Goal: Task Accomplishment & Management: Manage account settings

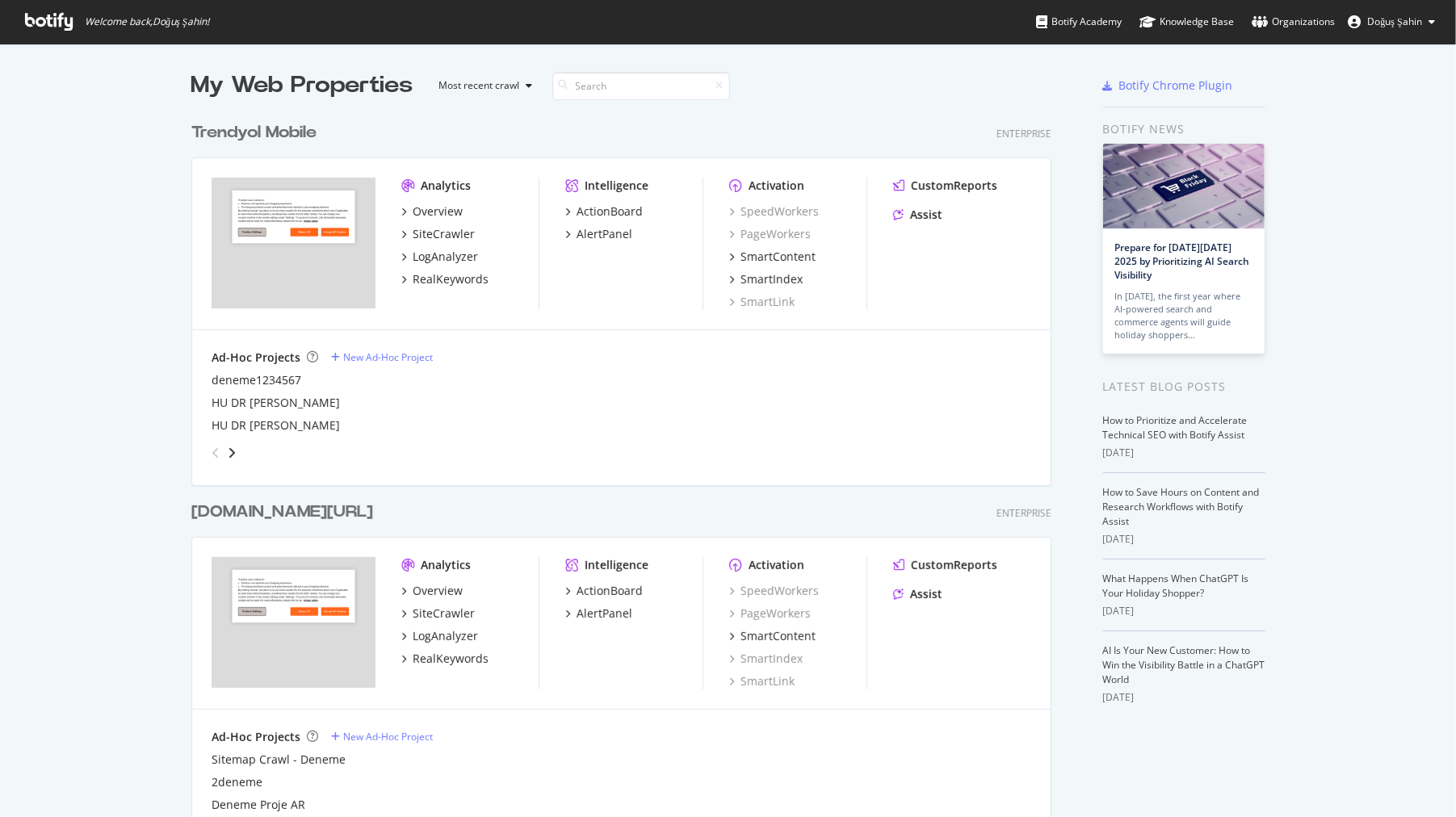
scroll to position [494, 0]
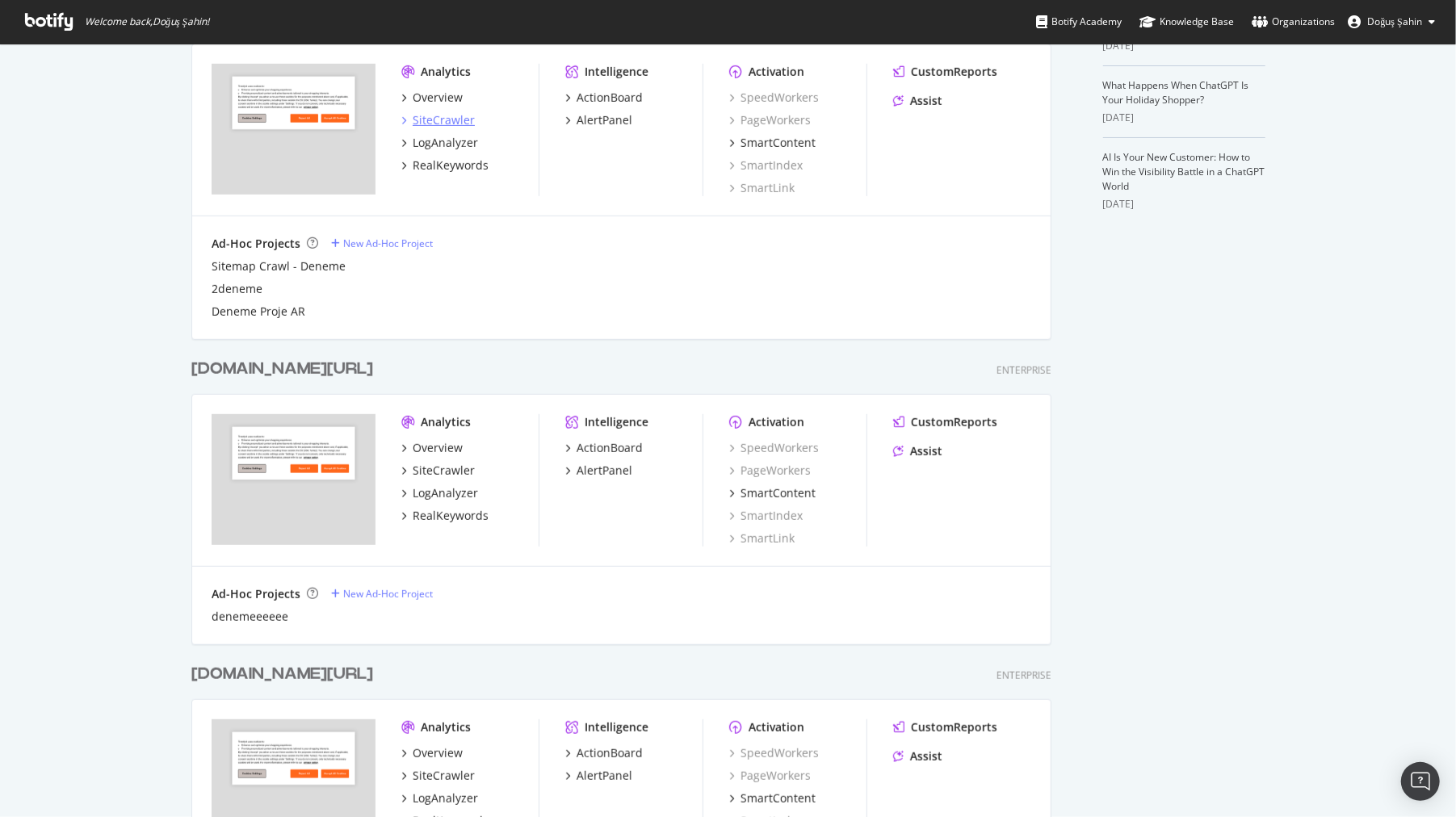
click at [466, 115] on div "SiteCrawler" at bounding box center [444, 120] width 62 height 16
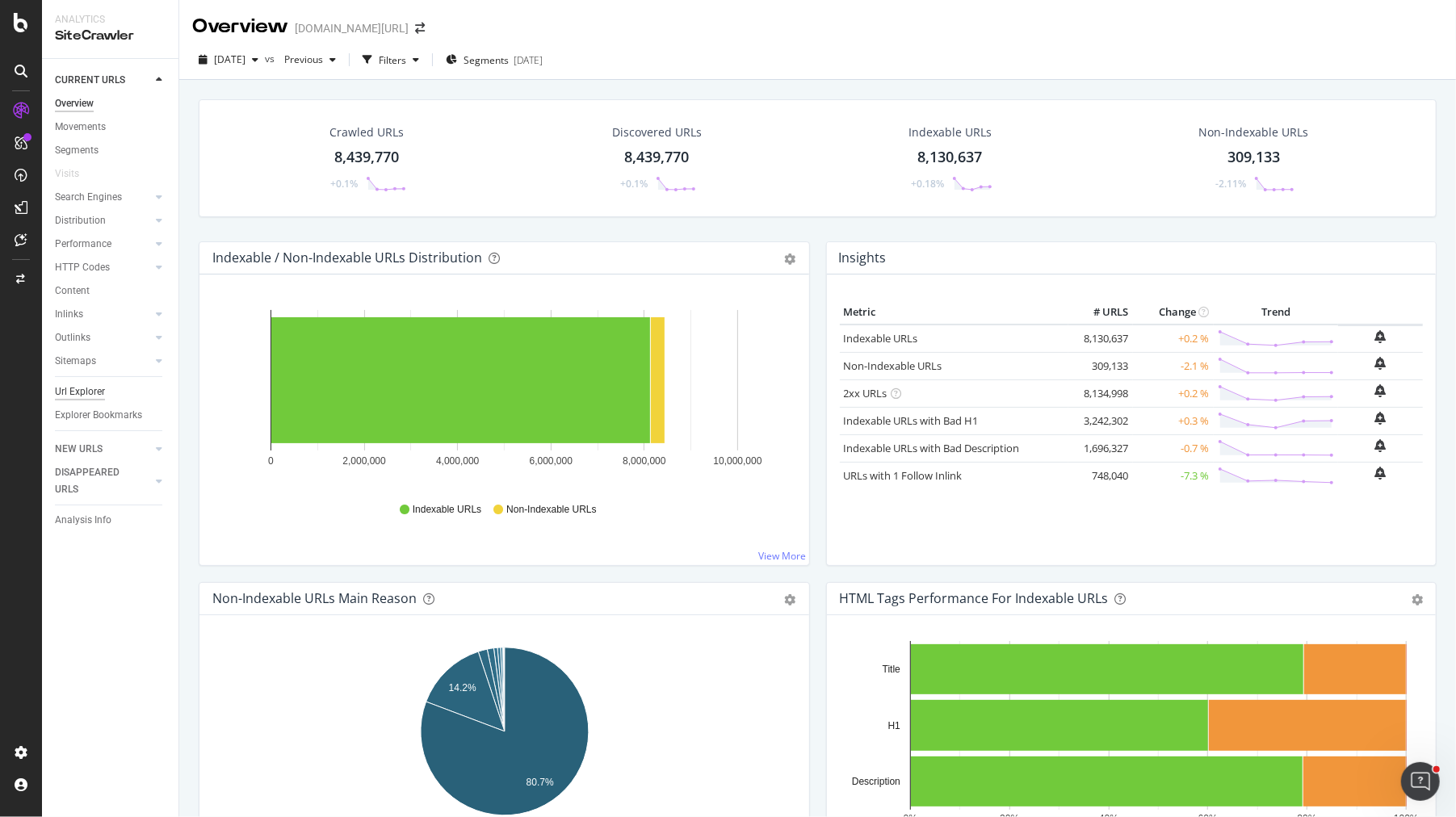
click at [91, 390] on div "Url Explorer" at bounding box center [80, 392] width 50 height 17
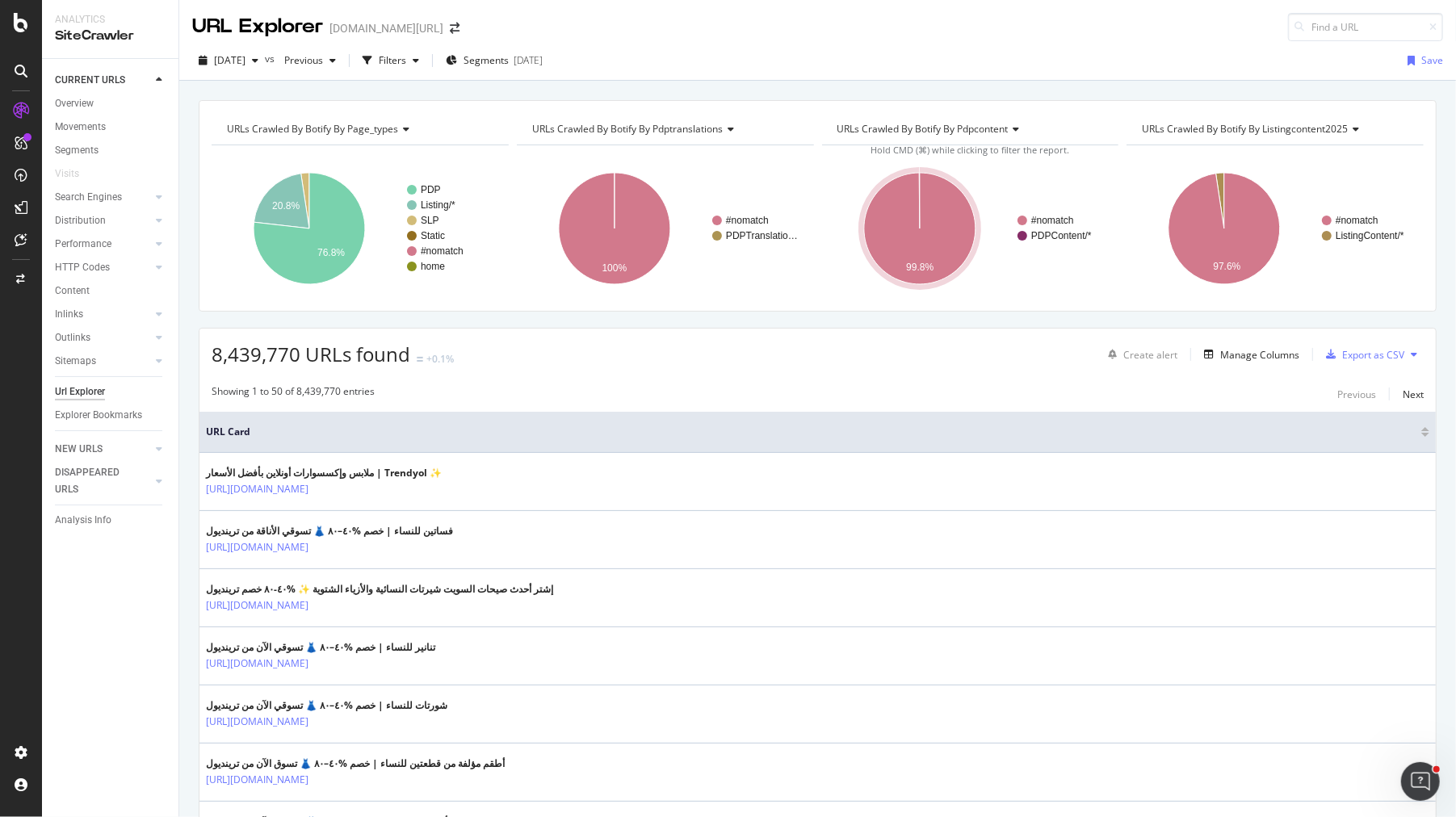
click at [538, 73] on div "2025 Sep. 26th vs Previous Filters Segments 2025-09-26 Save" at bounding box center [817, 63] width 1277 height 32
click at [530, 68] on div "Segments 2025-09-26" at bounding box center [494, 60] width 97 height 24
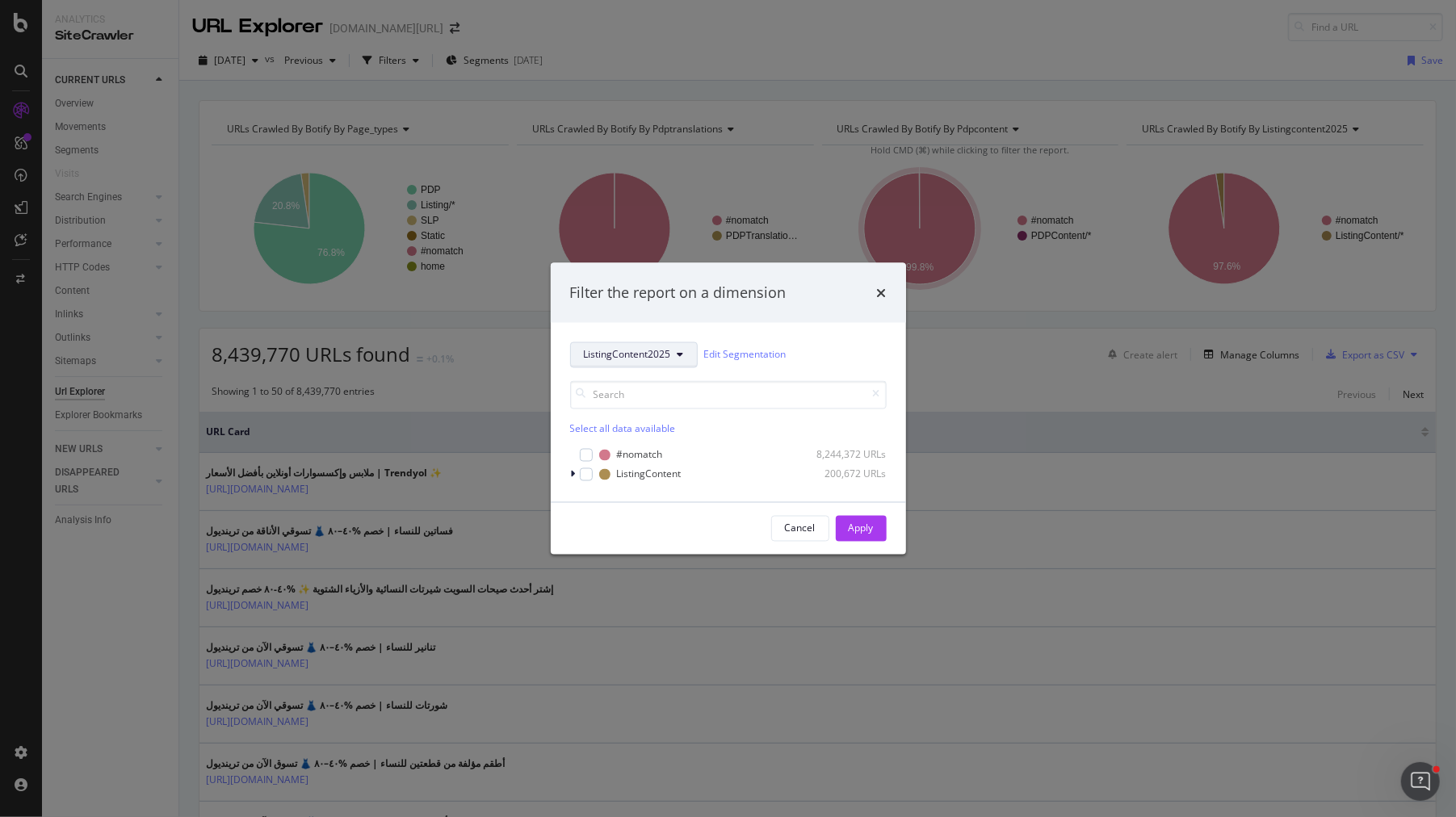
click at [603, 358] on span "ListingContent2025" at bounding box center [628, 355] width 87 height 14
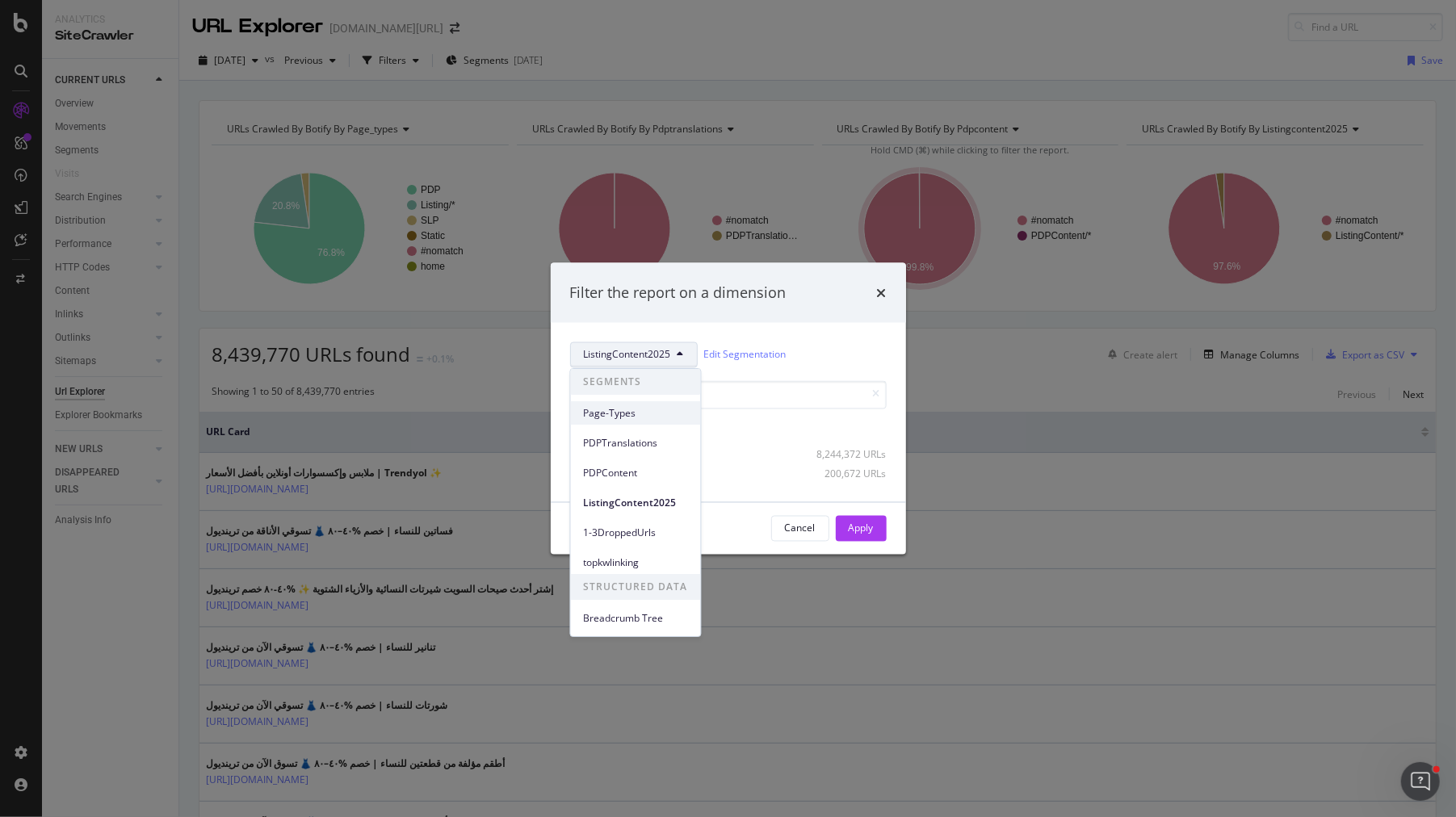
click at [644, 407] on span "Page-Types" at bounding box center [636, 414] width 104 height 15
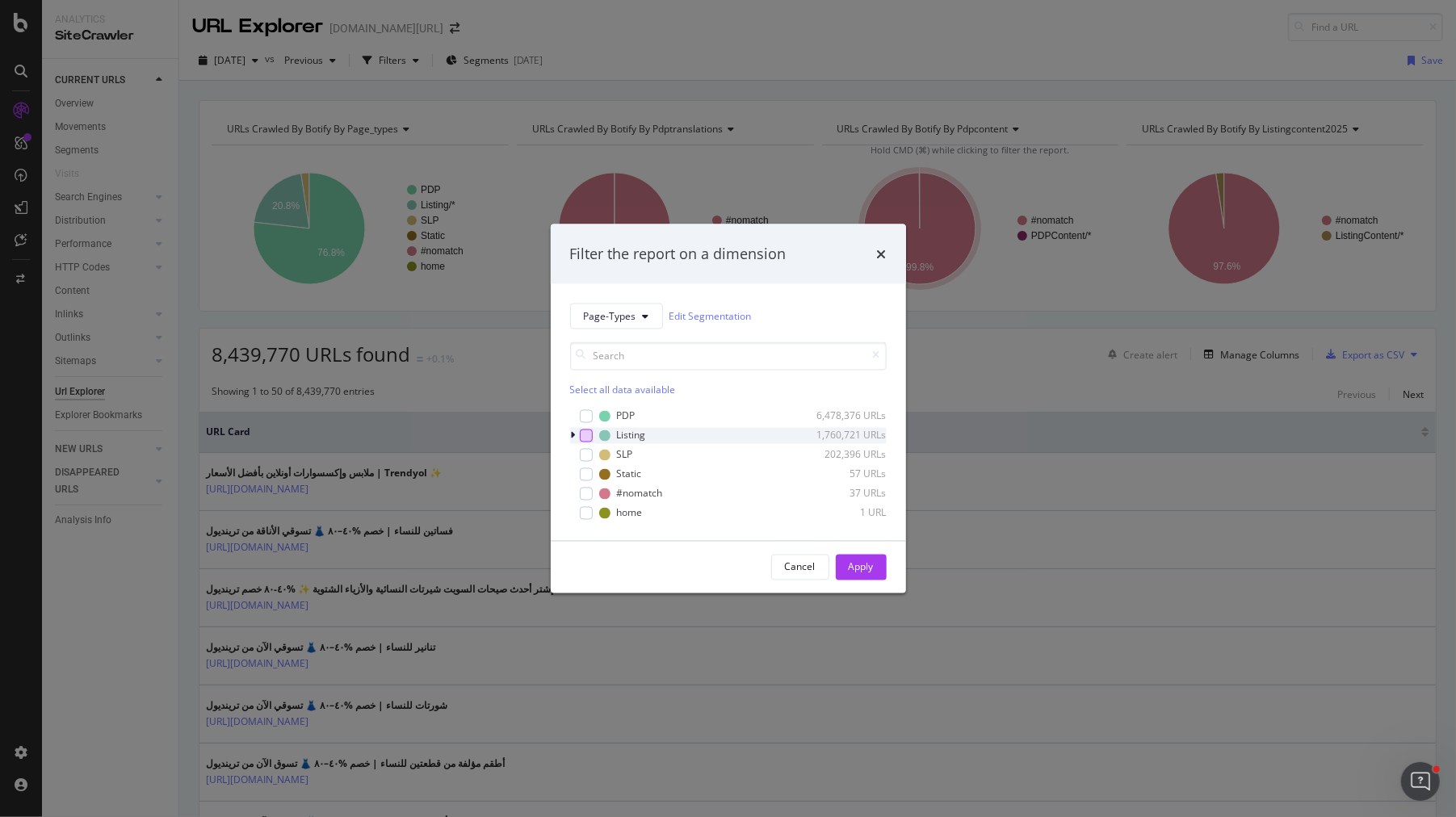
click at [583, 432] on div "modal" at bounding box center [587, 435] width 13 height 13
click at [861, 564] on div "Apply" at bounding box center [861, 567] width 25 height 14
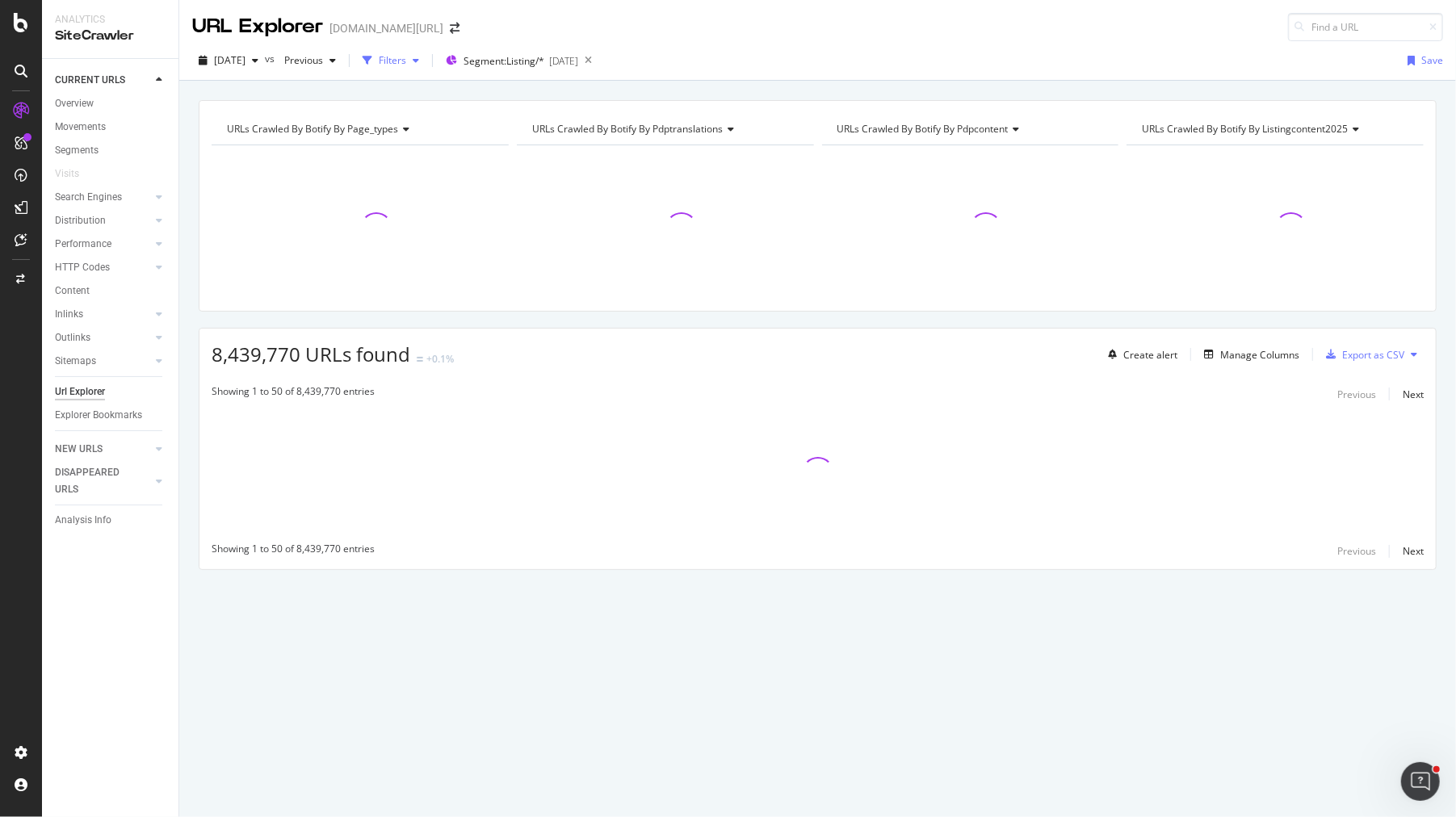
click at [425, 53] on div "Filters" at bounding box center [391, 60] width 70 height 24
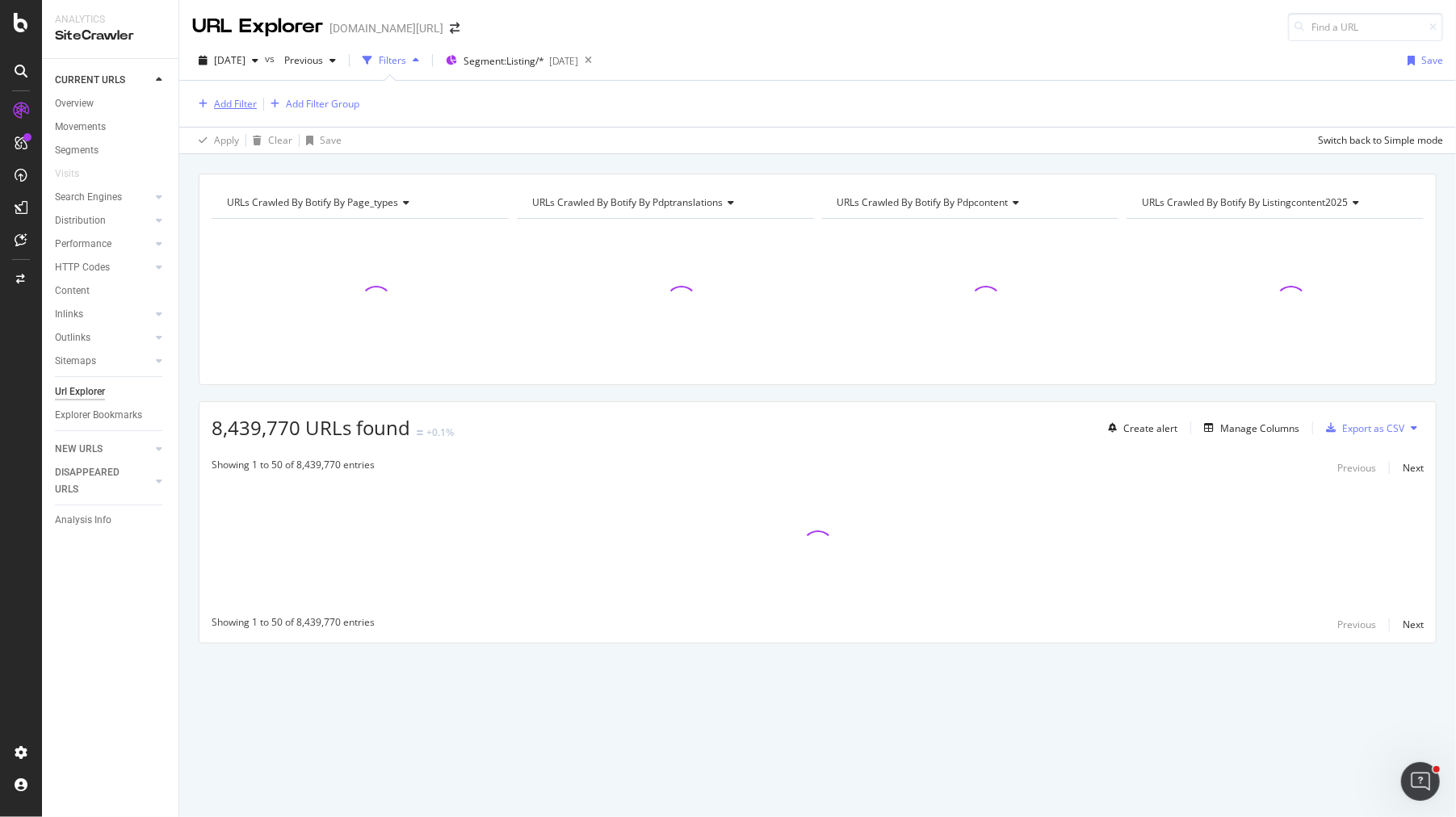
click at [249, 95] on button "Add Filter" at bounding box center [225, 104] width 65 height 19
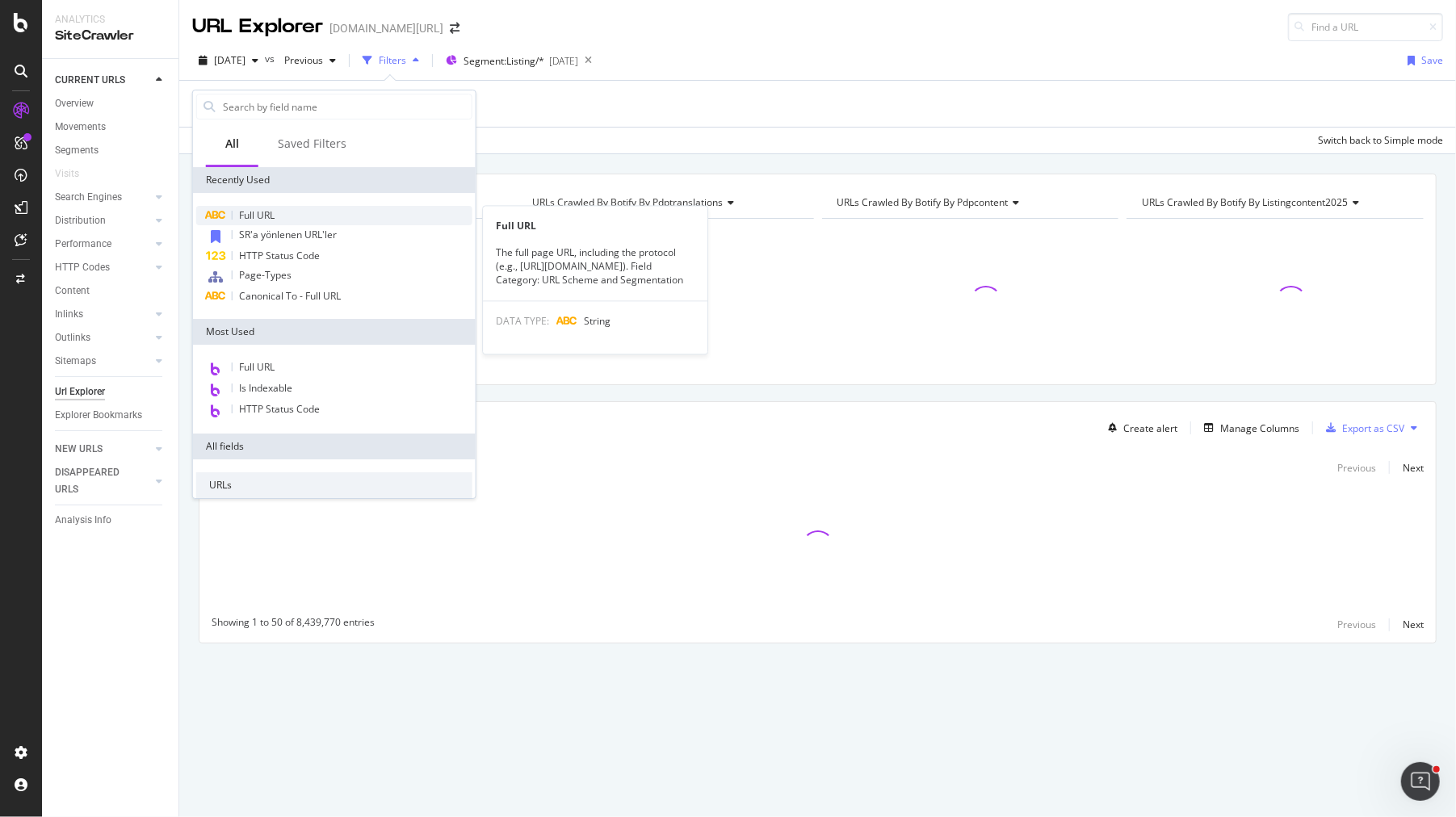
click at [282, 206] on div "Full URL" at bounding box center [334, 215] width 277 height 19
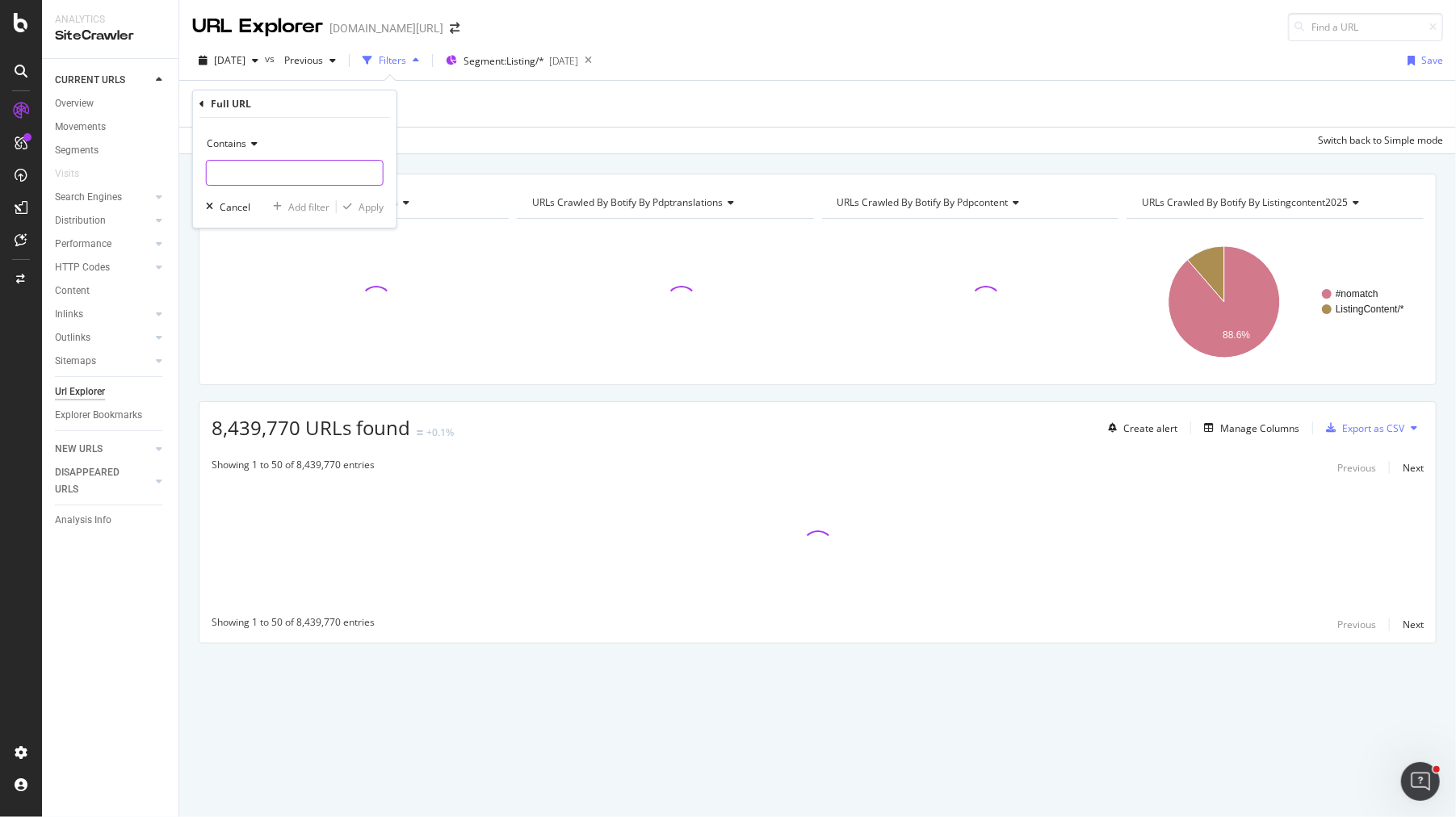
click at [305, 172] on input "text" at bounding box center [295, 173] width 176 height 26
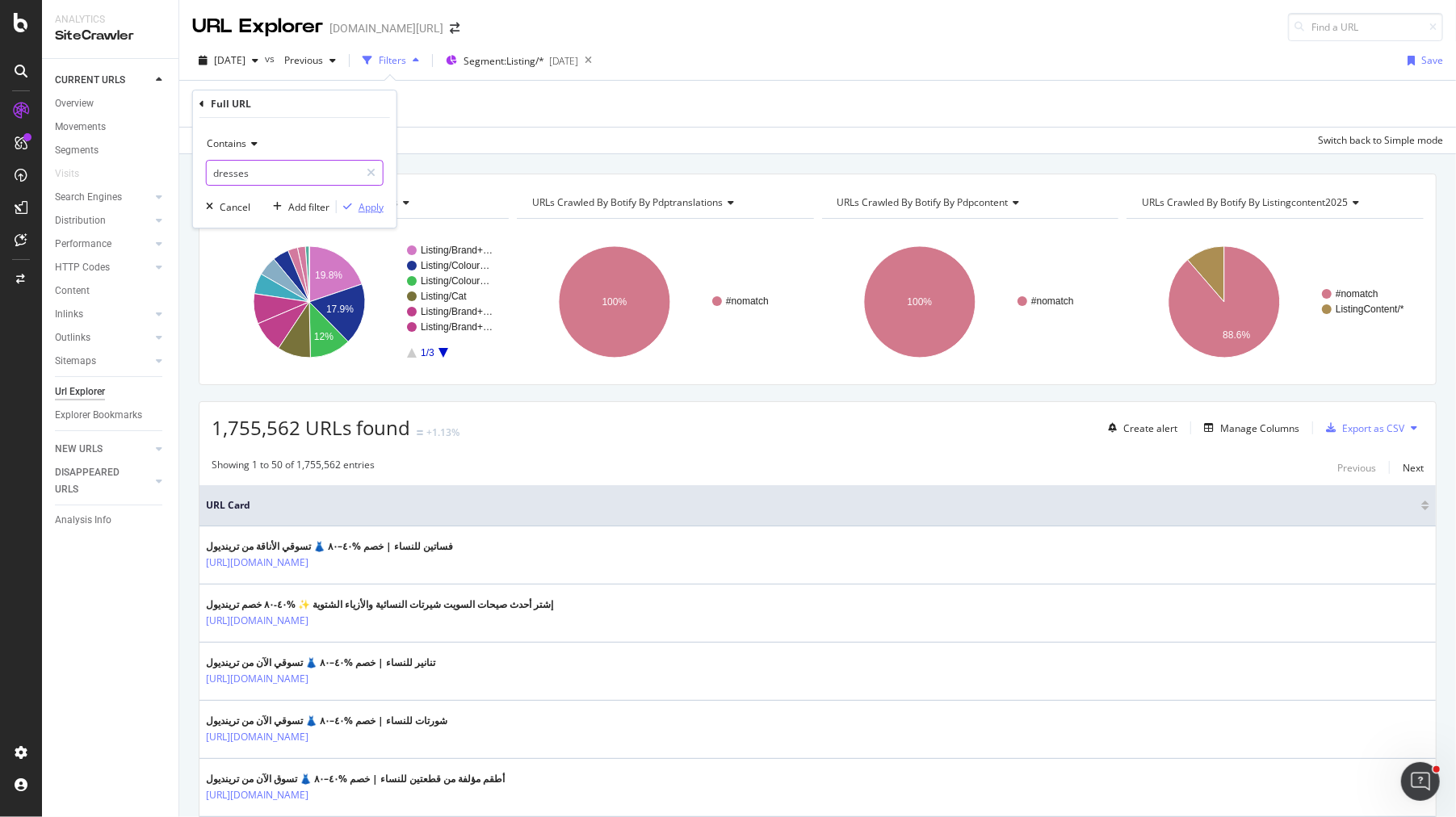
type input "dresses"
click at [376, 201] on div "Apply" at bounding box center [370, 207] width 25 height 14
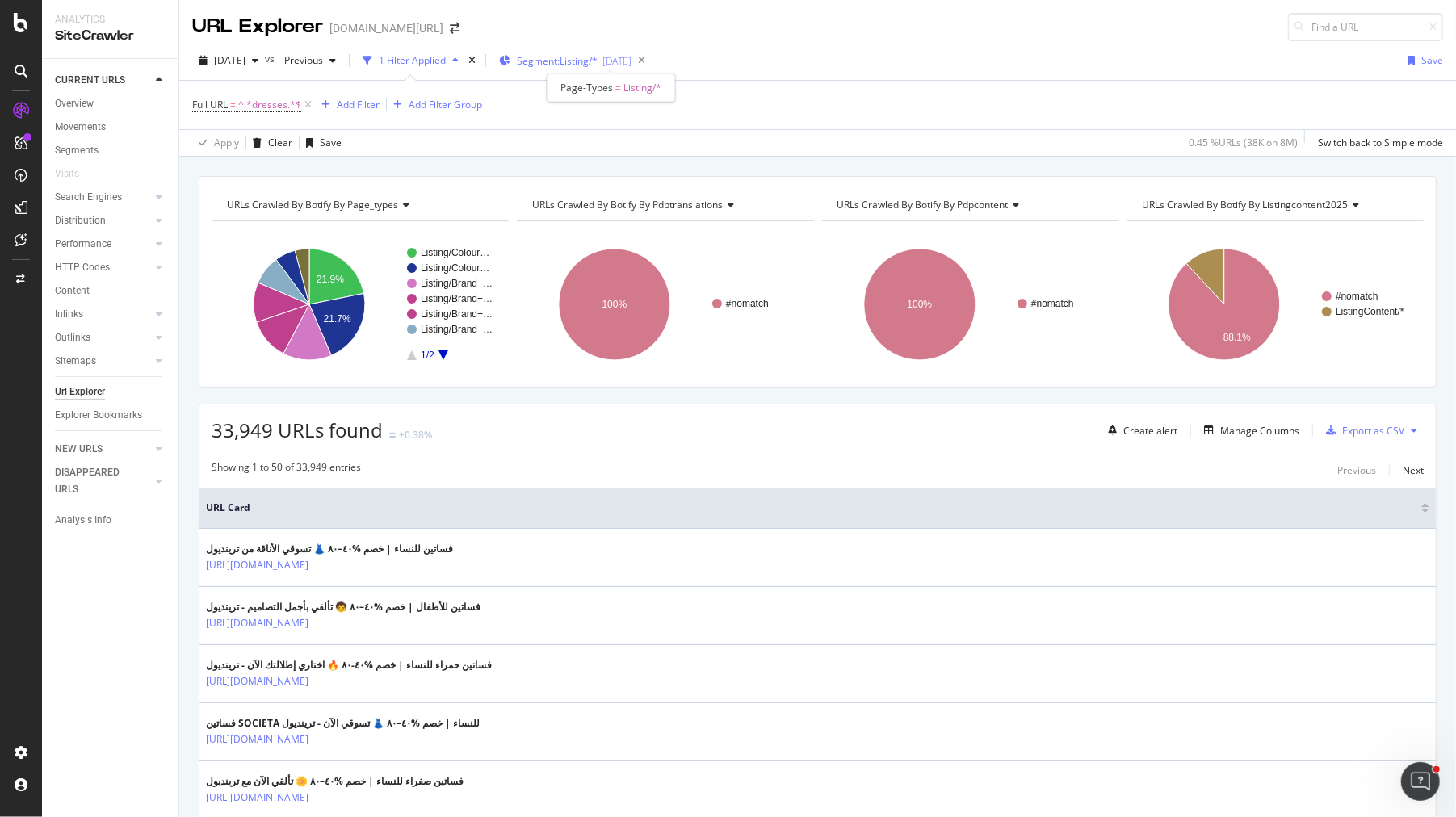
click at [589, 64] on span "Segment: Listing/*" at bounding box center [557, 60] width 81 height 14
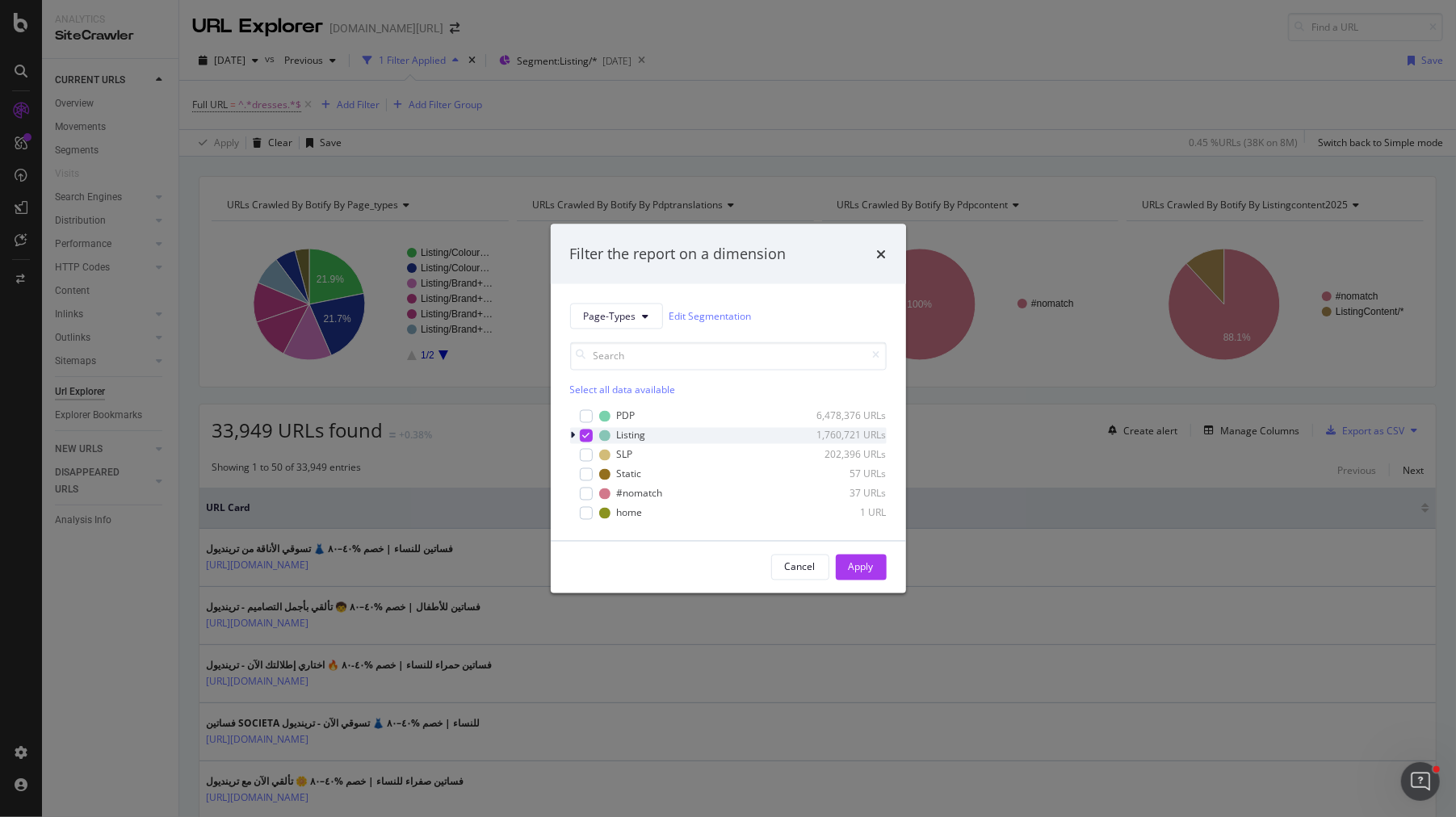
click at [575, 431] on div "modal" at bounding box center [575, 434] width 9 height 16
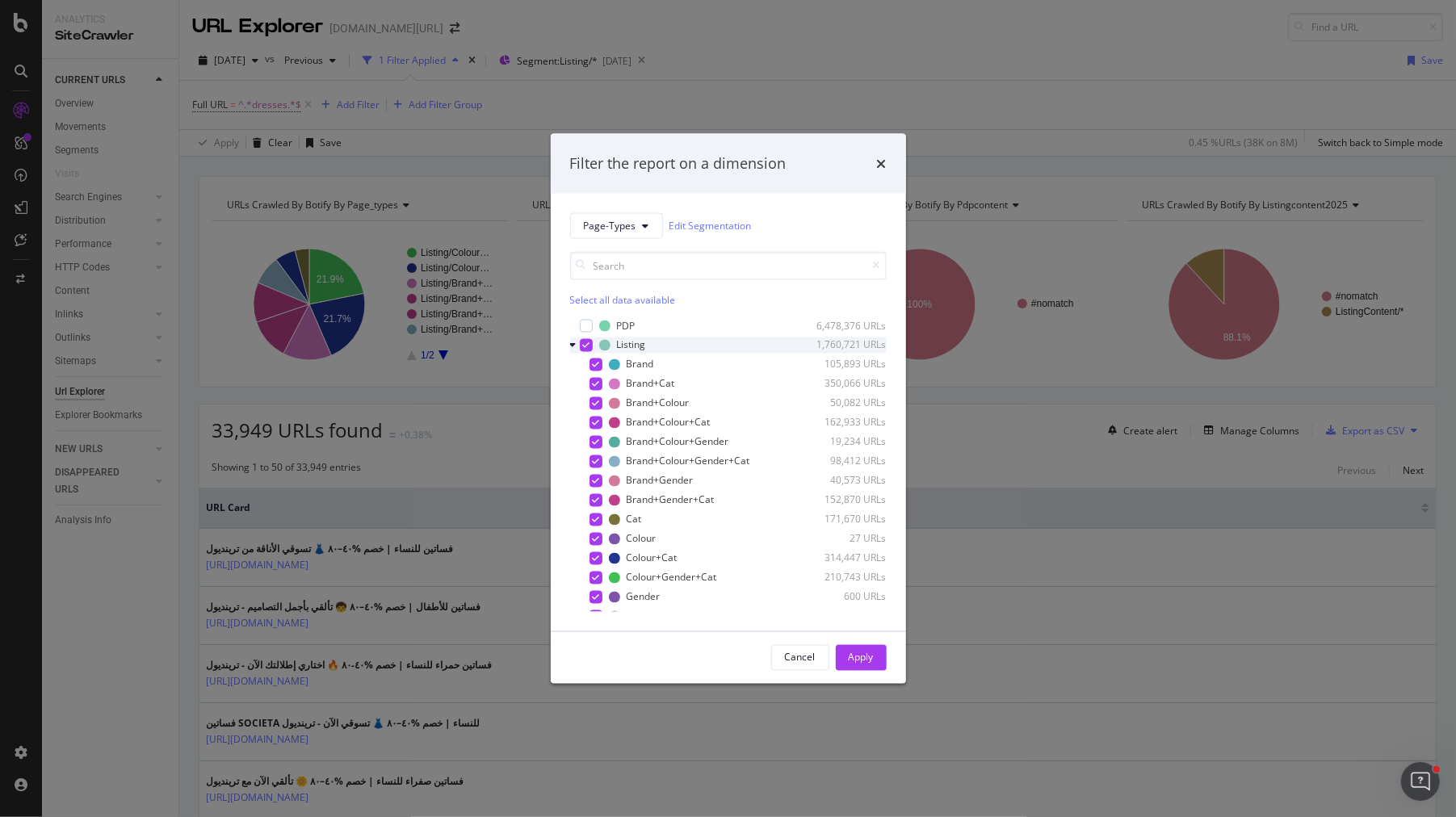
click at [586, 342] on icon "modal" at bounding box center [586, 344] width 7 height 8
click at [604, 522] on div "Cat 171,670 URLs" at bounding box center [728, 519] width 317 height 16
click at [857, 660] on div "Apply" at bounding box center [861, 657] width 25 height 14
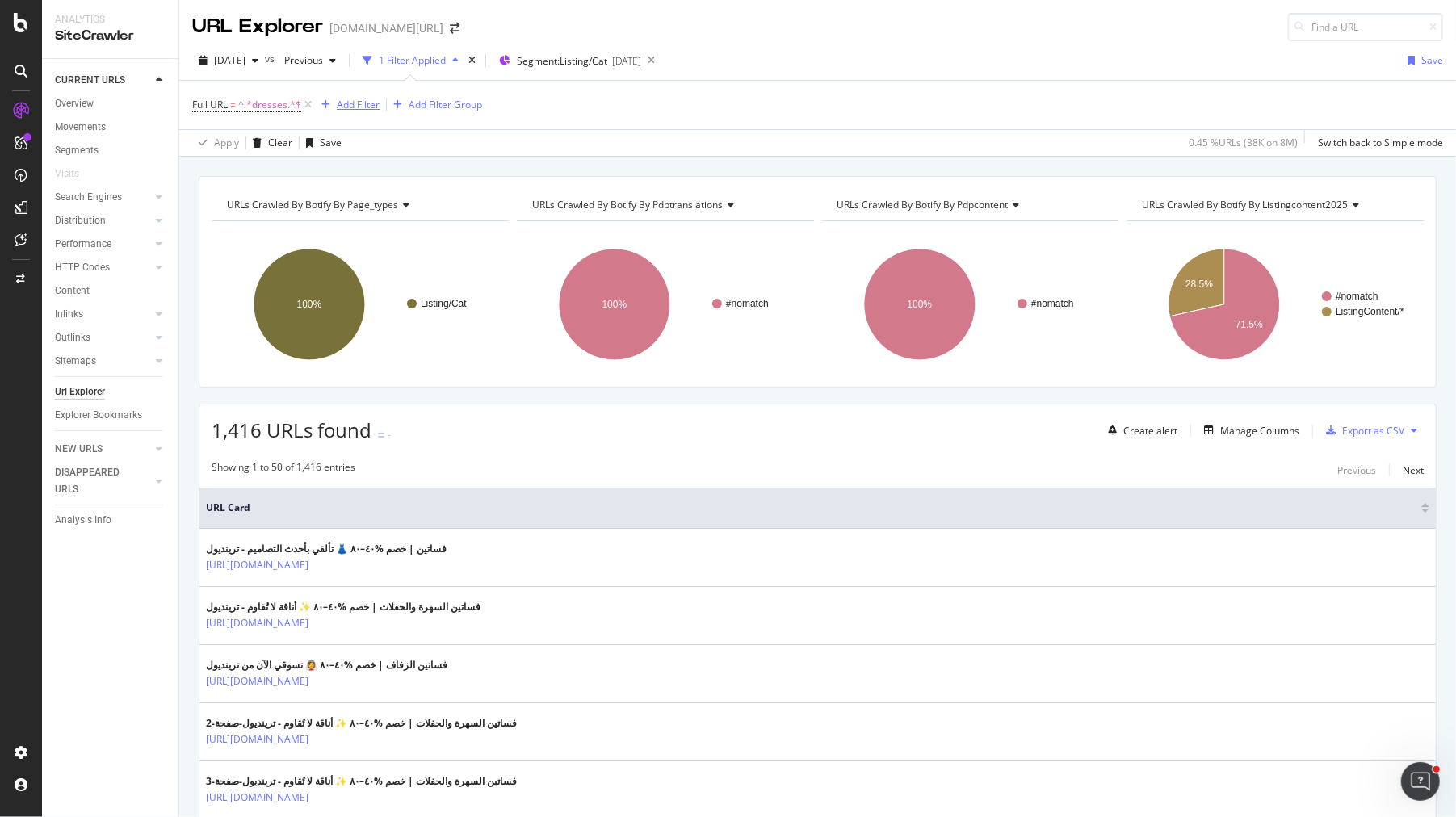
click at [340, 109] on div "Add Filter" at bounding box center [358, 104] width 43 height 14
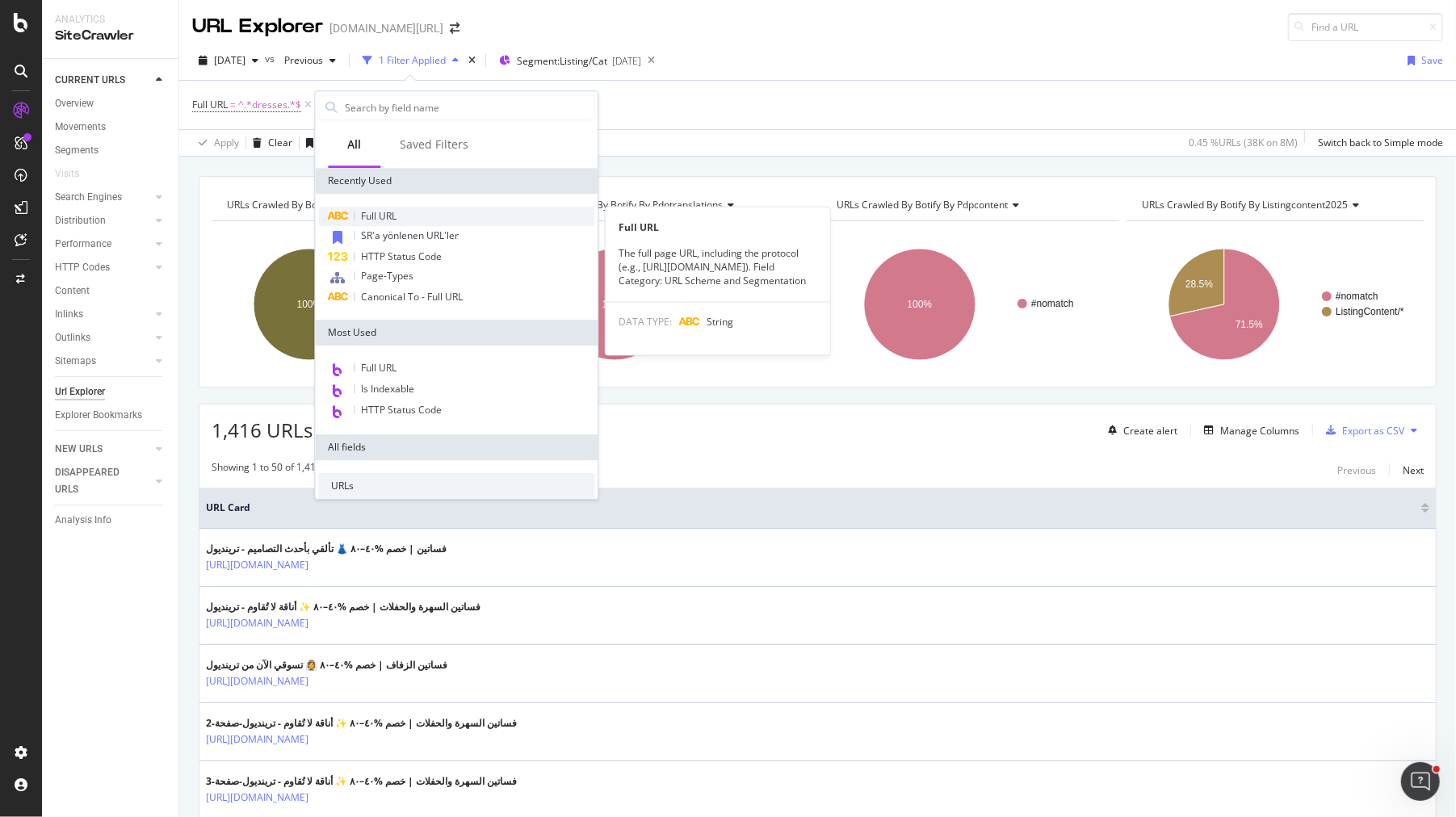
click at [410, 211] on div "Full URL" at bounding box center [457, 216] width 277 height 19
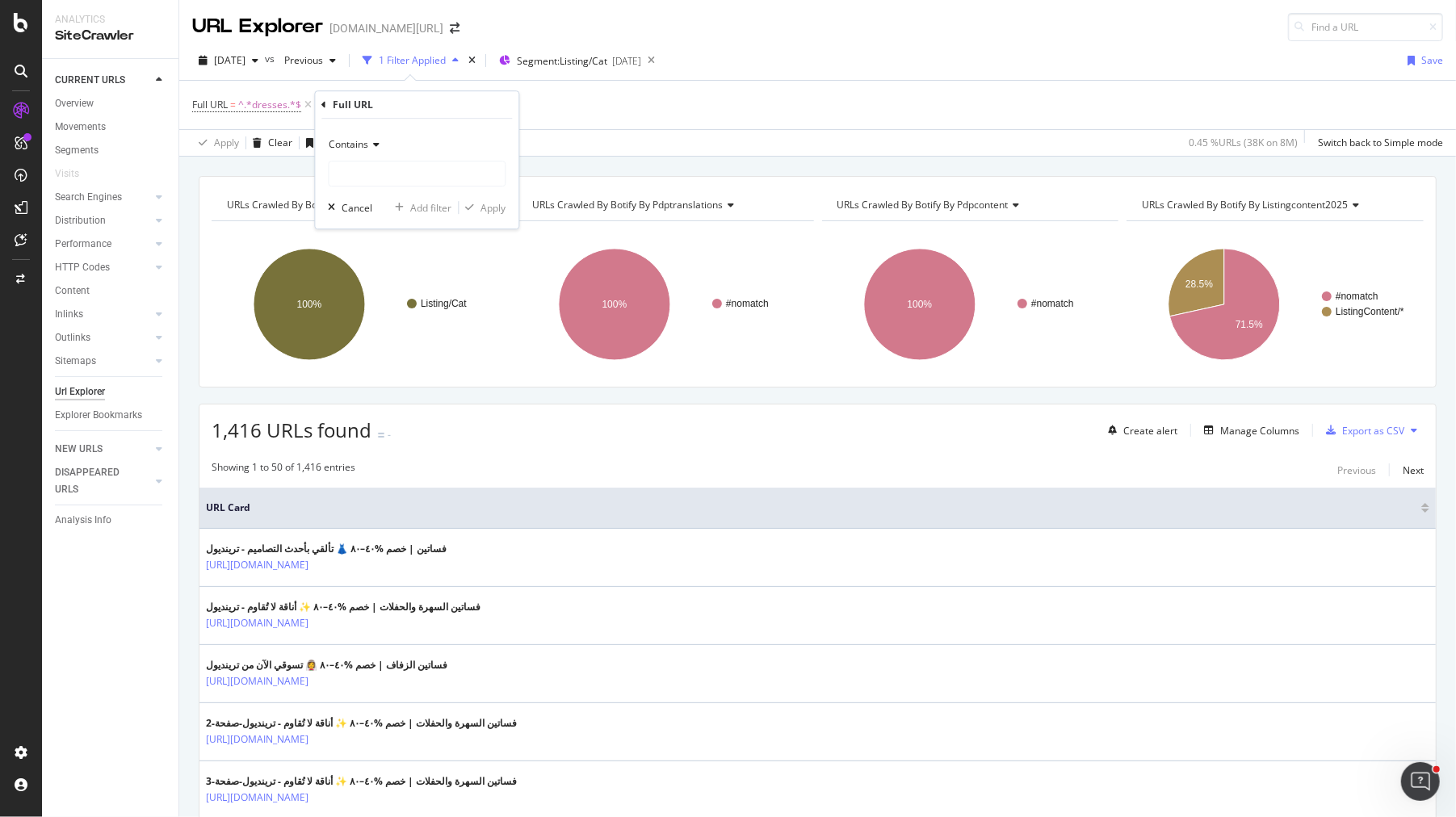
click at [332, 139] on span "Contains" at bounding box center [348, 144] width 40 height 14
click at [407, 313] on div "Contains" at bounding box center [419, 304] width 173 height 21
click at [407, 313] on rect "A chart." at bounding box center [360, 304] width 297 height 140
click at [385, 137] on div "Apply Clear Save Switch back to Simple mode" at bounding box center [817, 142] width 1277 height 27
click at [471, 109] on icon at bounding box center [469, 104] width 14 height 16
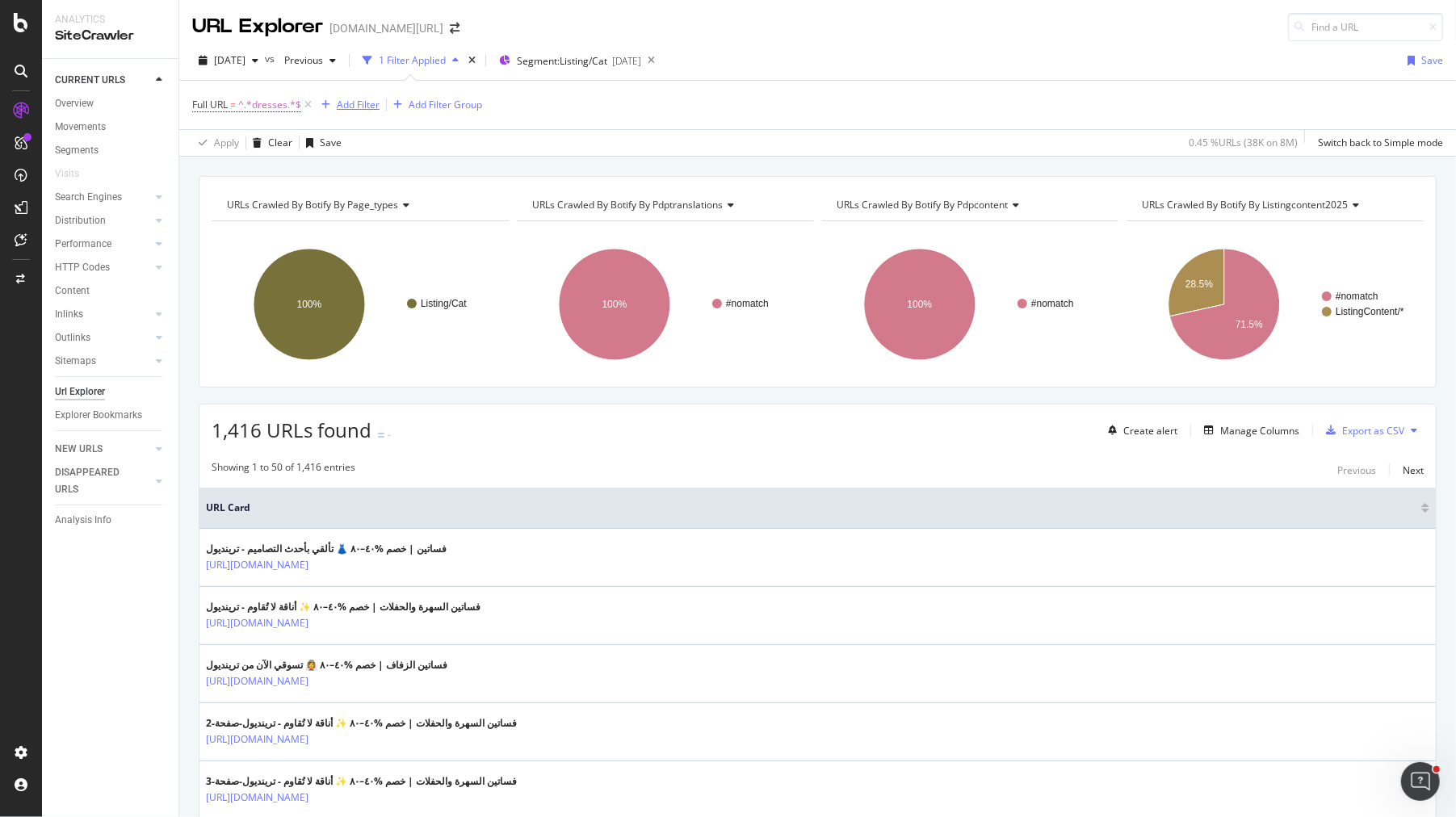
click at [363, 110] on div "Add Filter" at bounding box center [358, 104] width 43 height 14
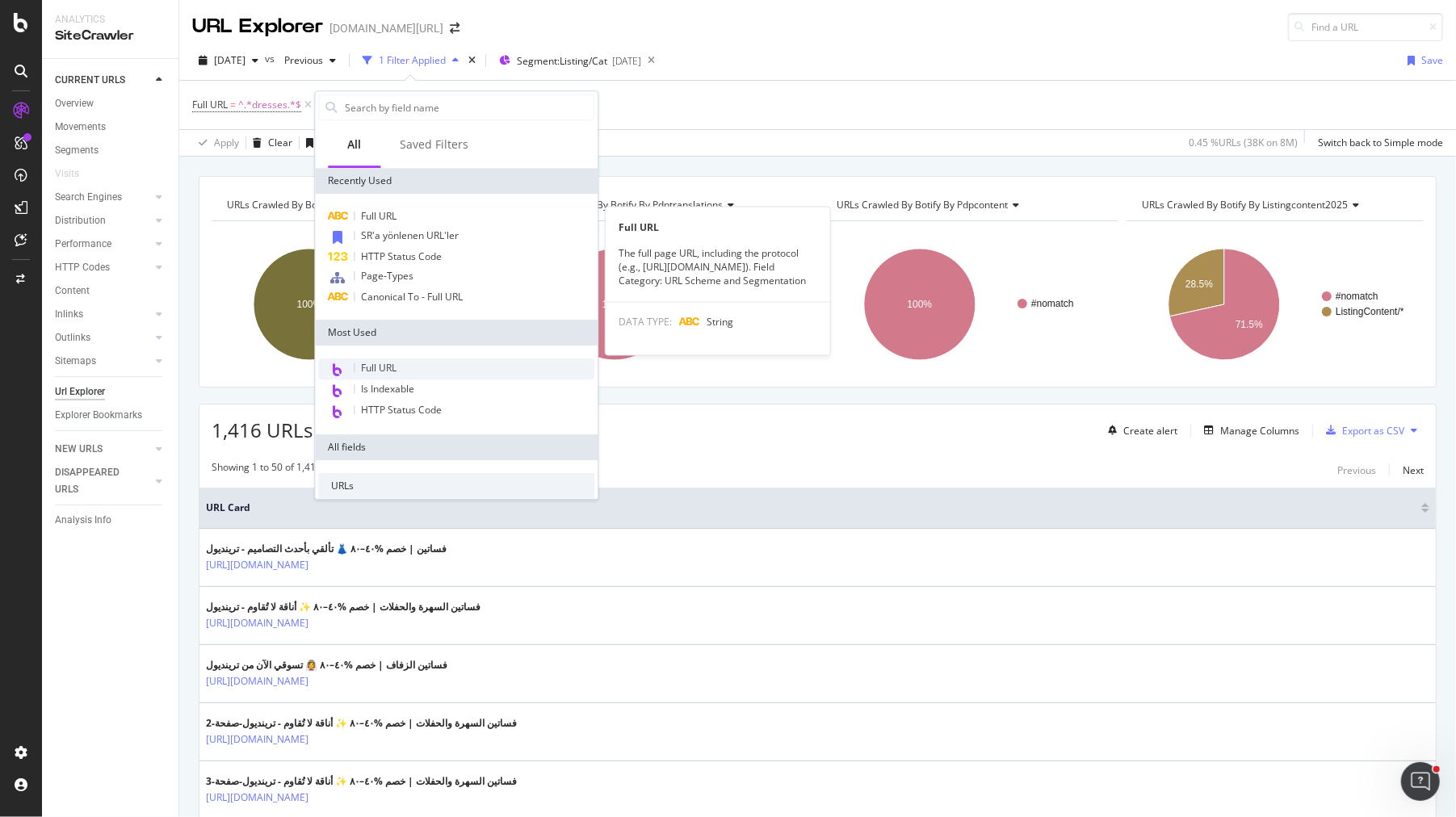
click at [382, 211] on span "Full URL" at bounding box center [379, 215] width 35 height 14
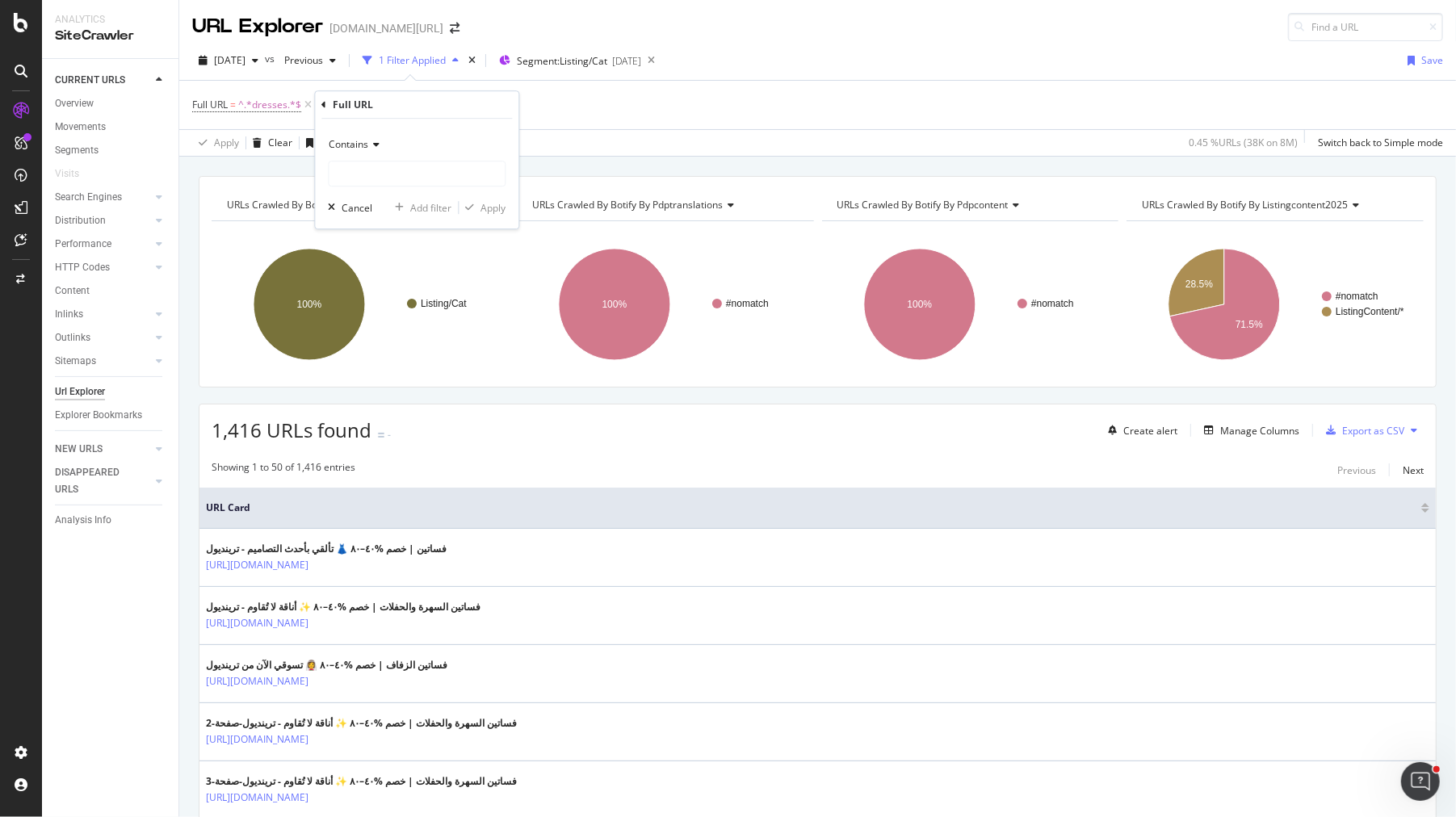
click at [363, 145] on span "Contains" at bounding box center [348, 144] width 40 height 14
click at [397, 326] on span "Doesn't contain" at bounding box center [371, 325] width 71 height 14
click at [399, 176] on input "text" at bounding box center [417, 174] width 176 height 26
type input "pi="
click at [488, 211] on div "Apply" at bounding box center [493, 208] width 25 height 14
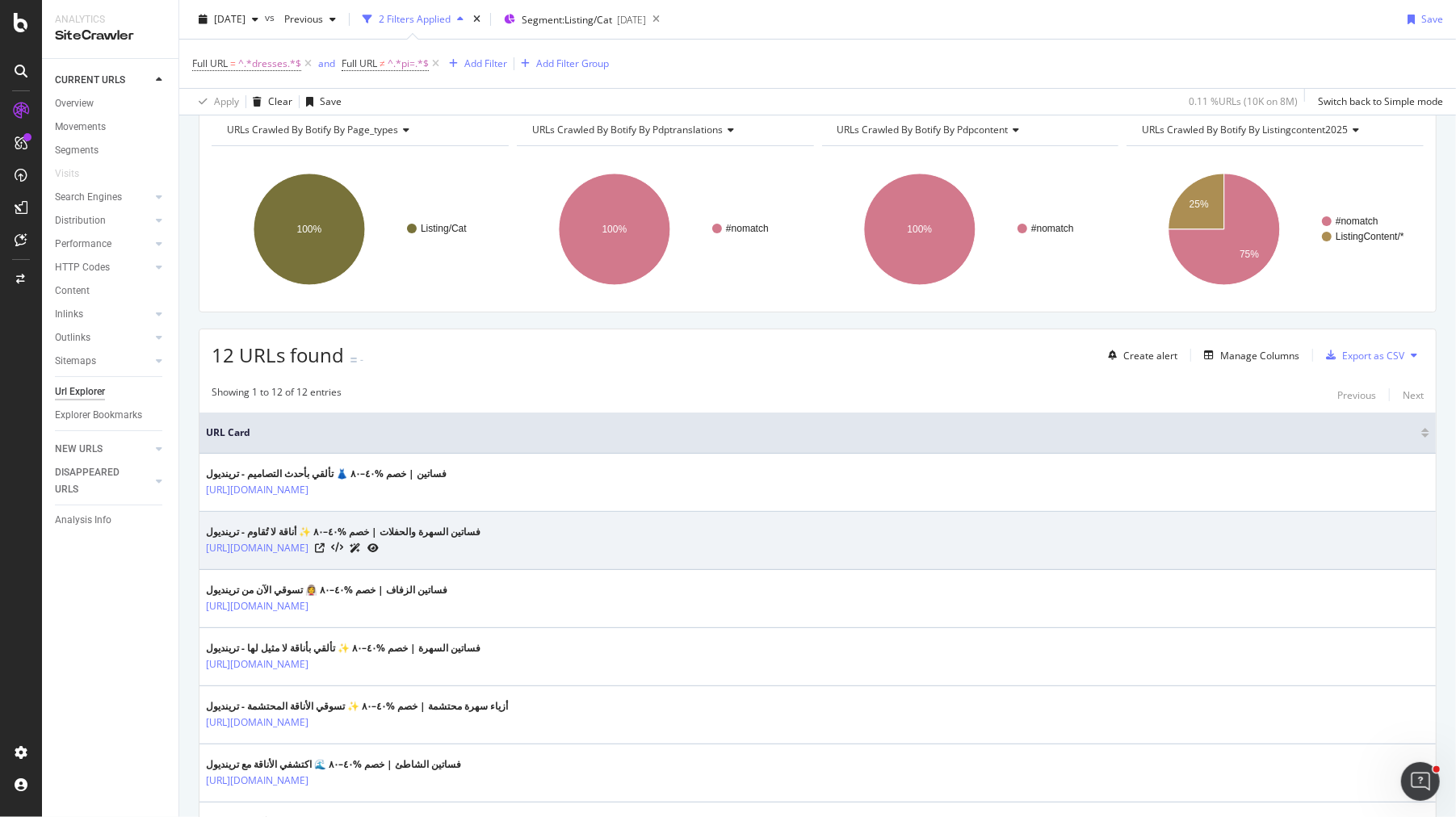
scroll to position [97, 0]
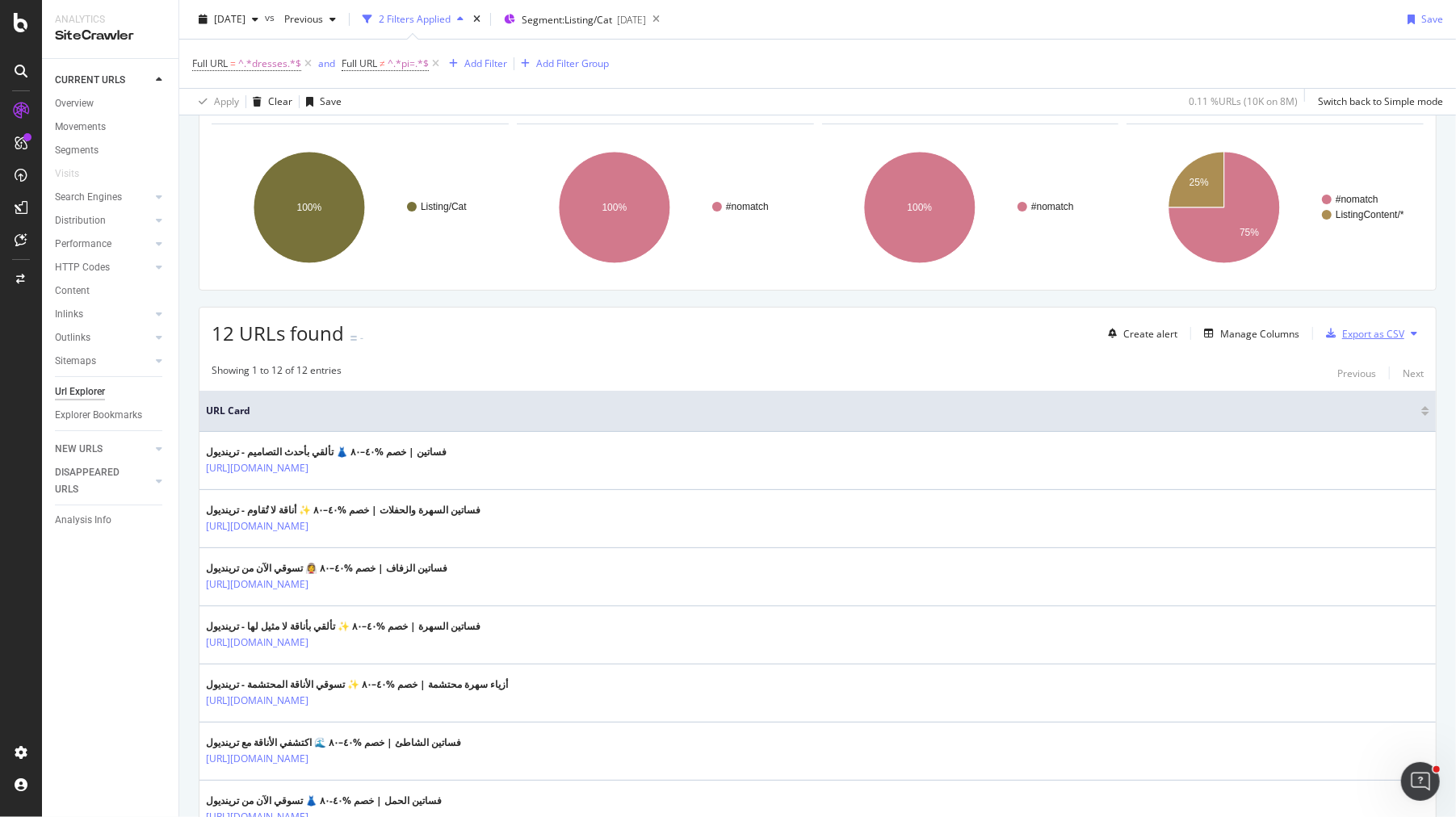
click at [1372, 340] on div "Export as CSV" at bounding box center [1361, 333] width 84 height 24
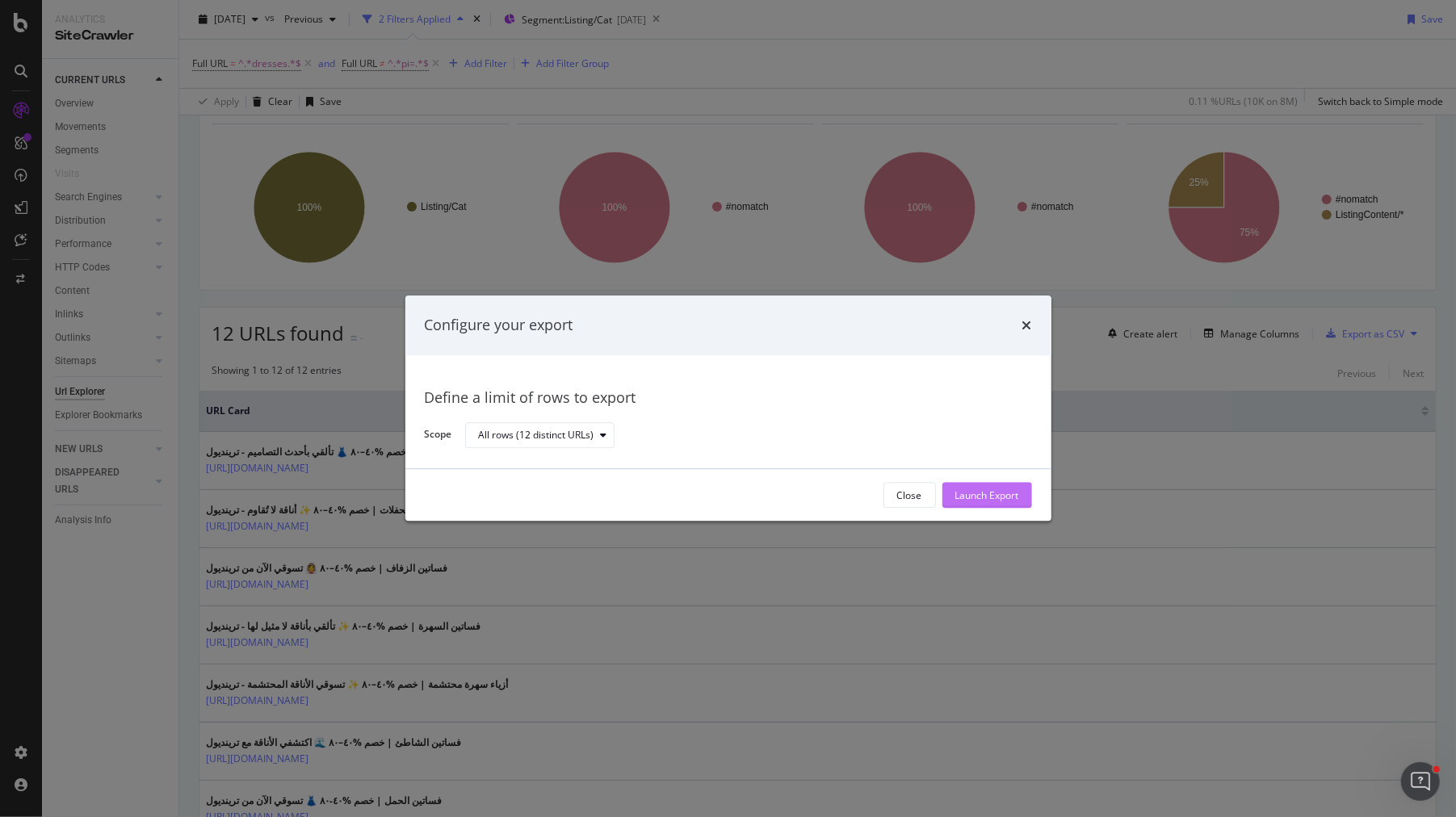
click at [1003, 494] on div "Launch Export" at bounding box center [987, 495] width 64 height 14
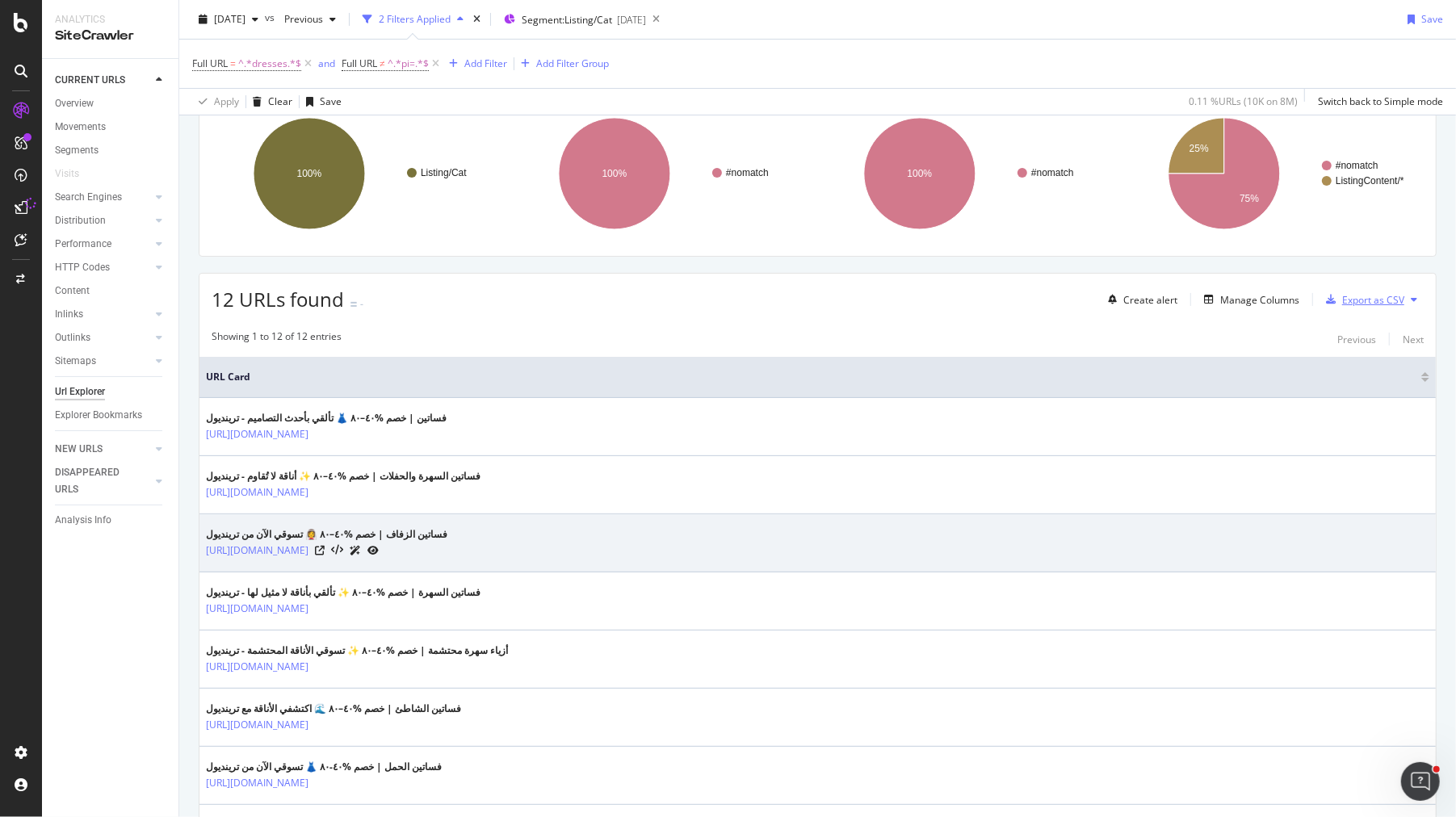
scroll to position [94, 0]
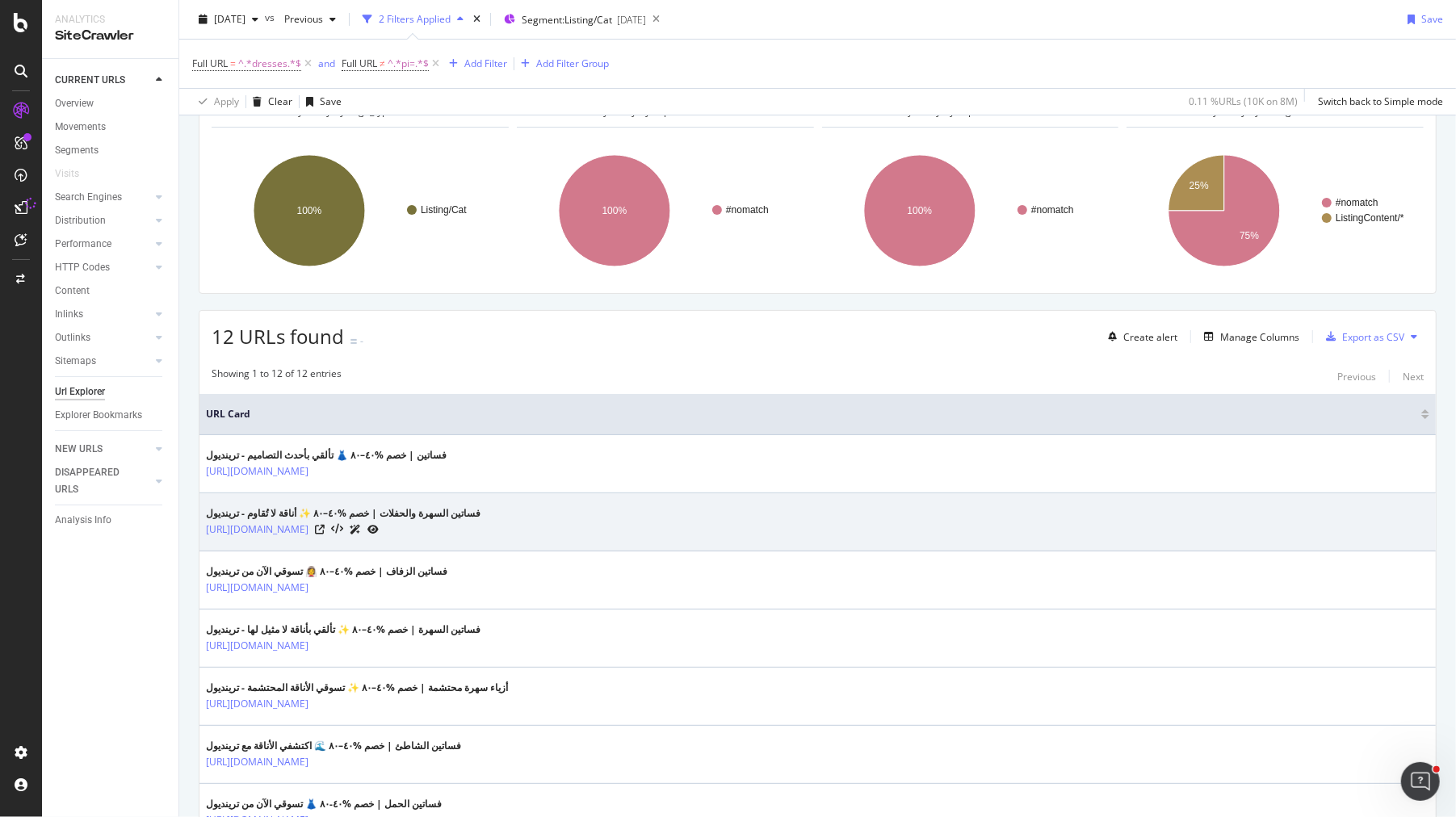
drag, startPoint x: 203, startPoint y: 525, endPoint x: 468, endPoint y: 526, distance: 265.0
click at [468, 526] on td "فساتين السهرة والحفلات | خصم %٤٠–٨٠ ✨ أناقة لا تُقاوم - ترينديول https://www.tr…" at bounding box center [818, 523] width 1237 height 58
click at [308, 525] on link "[URL][DOMAIN_NAME]" at bounding box center [257, 529] width 102 height 16
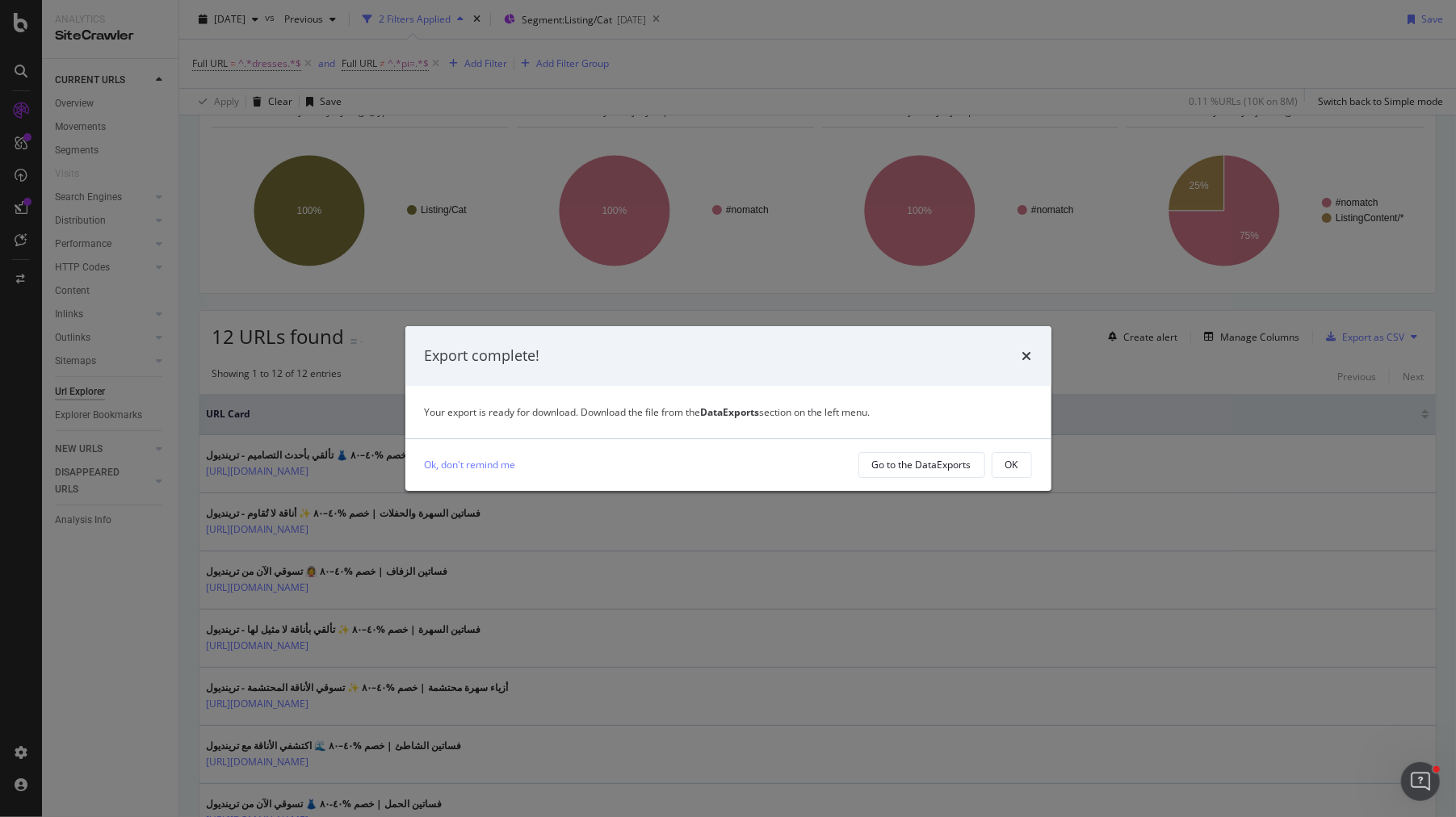
click at [1036, 356] on div "Export complete!" at bounding box center [729, 356] width 646 height 59
click at [1030, 354] on icon "times" at bounding box center [1027, 357] width 9 height 13
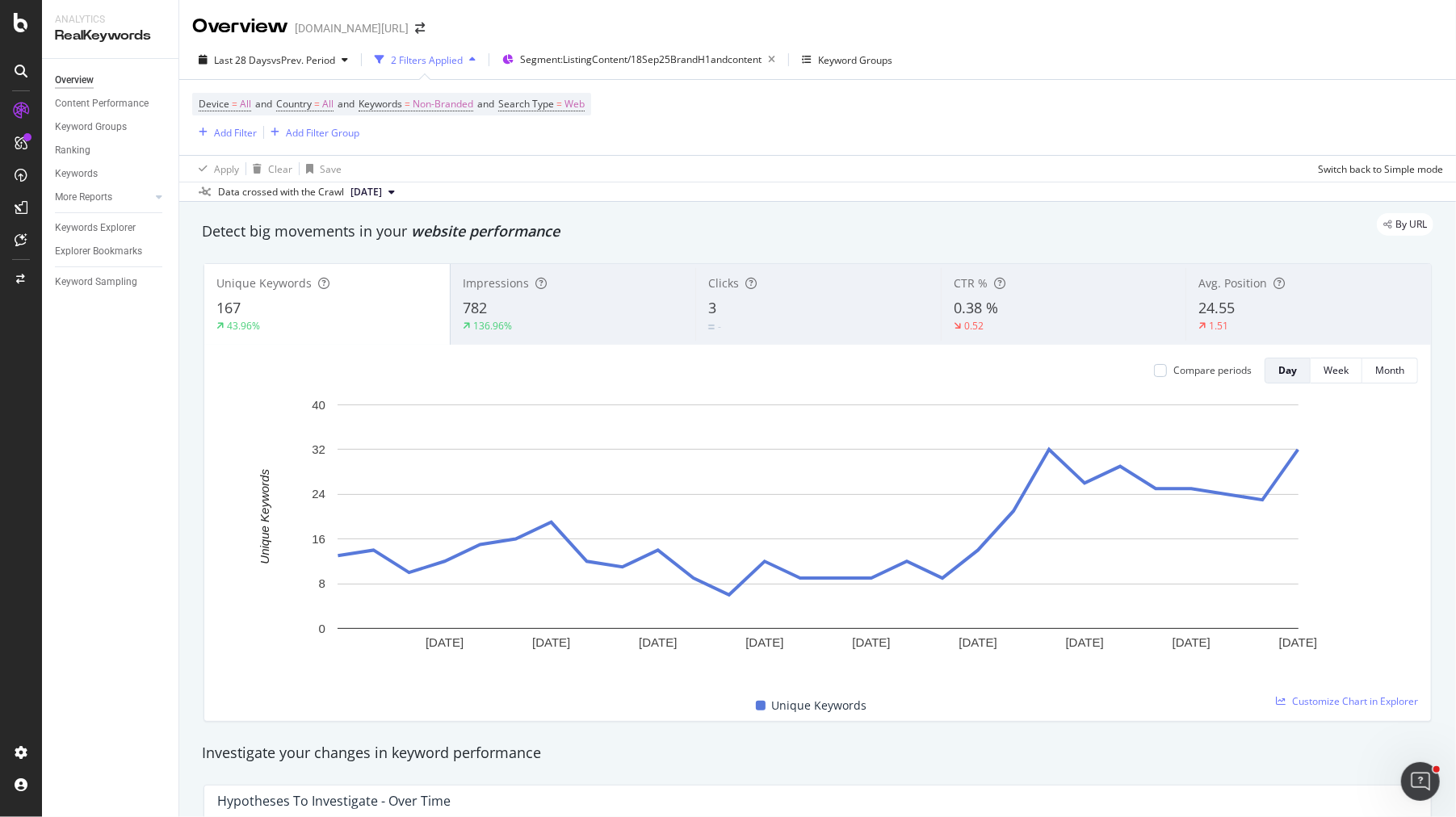
click at [569, 314] on div "782" at bounding box center [573, 308] width 221 height 21
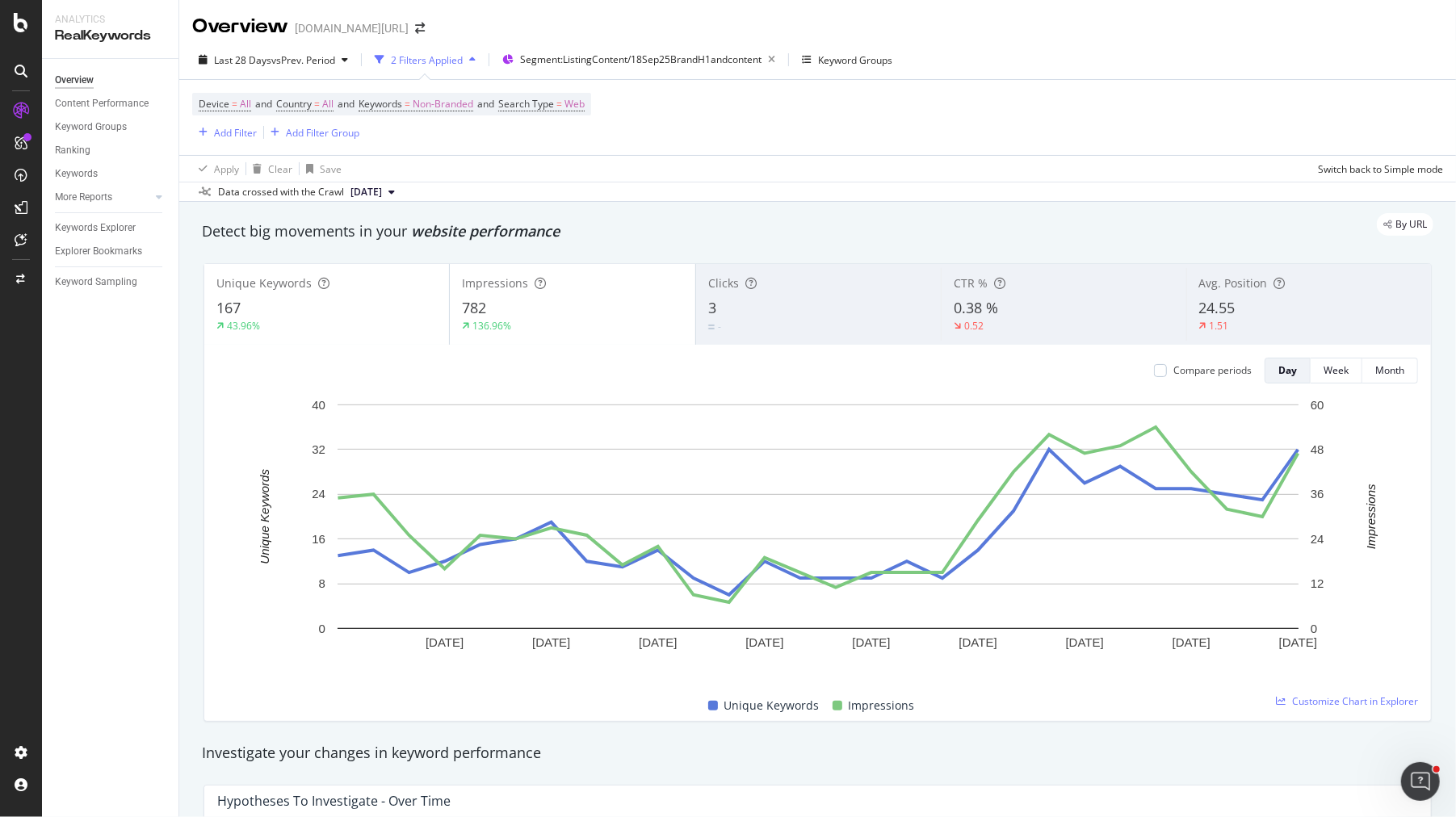
click at [569, 314] on div "782" at bounding box center [572, 308] width 220 height 21
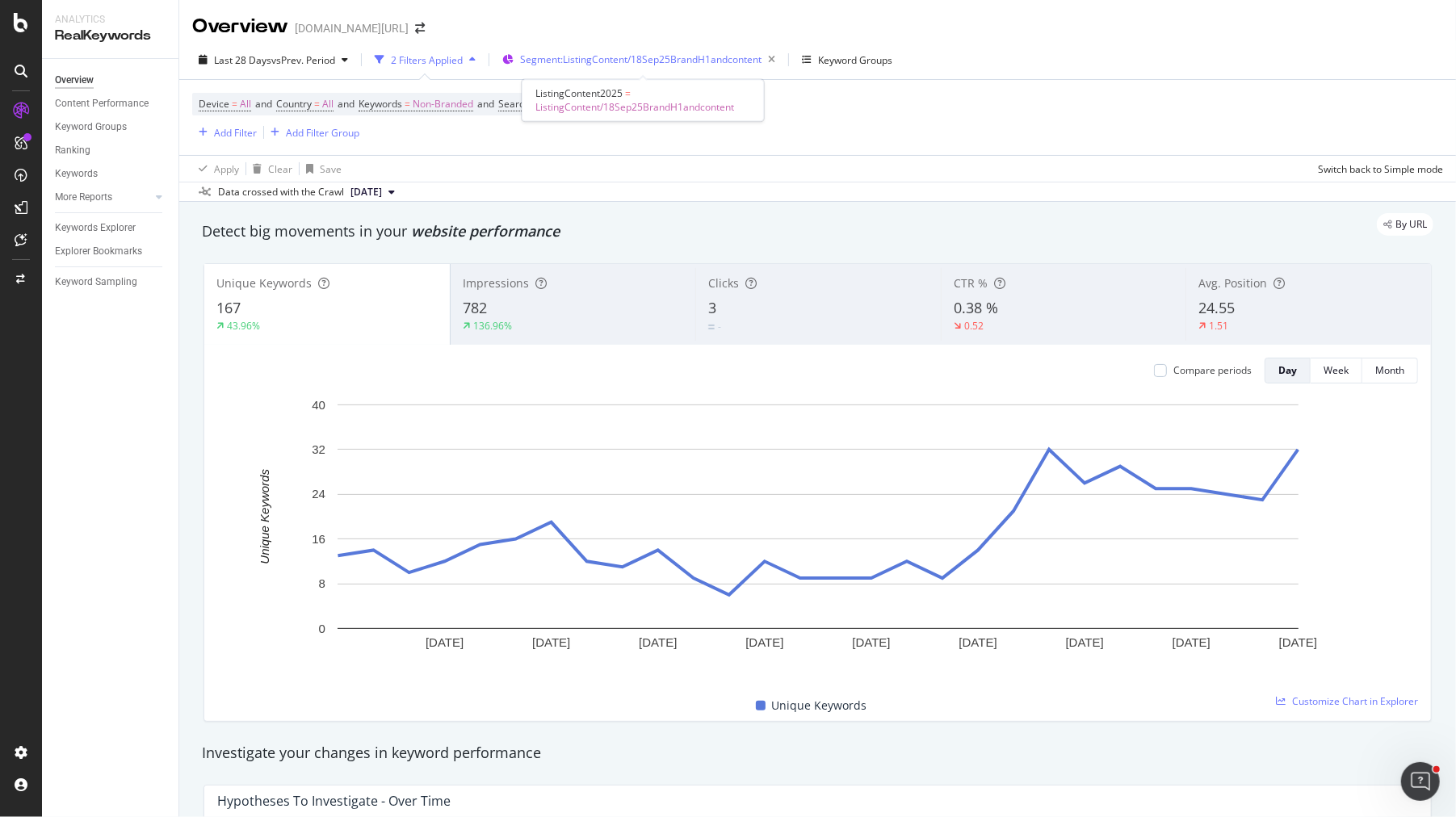
click at [754, 61] on span "Segment: ListingContent/18Sep25BrandH1andcontent" at bounding box center [641, 59] width 241 height 14
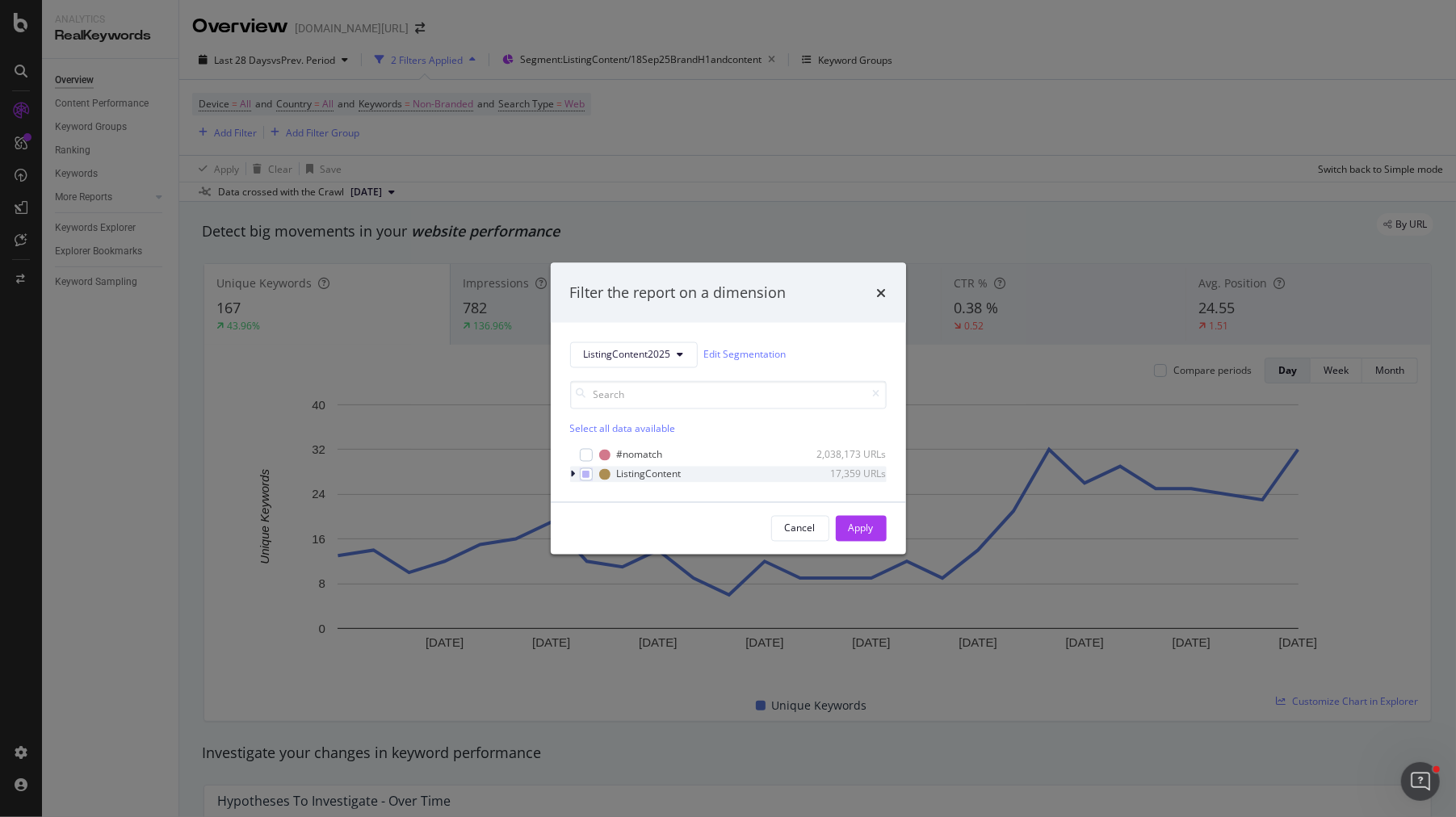
click at [575, 476] on icon "modal" at bounding box center [573, 473] width 5 height 9
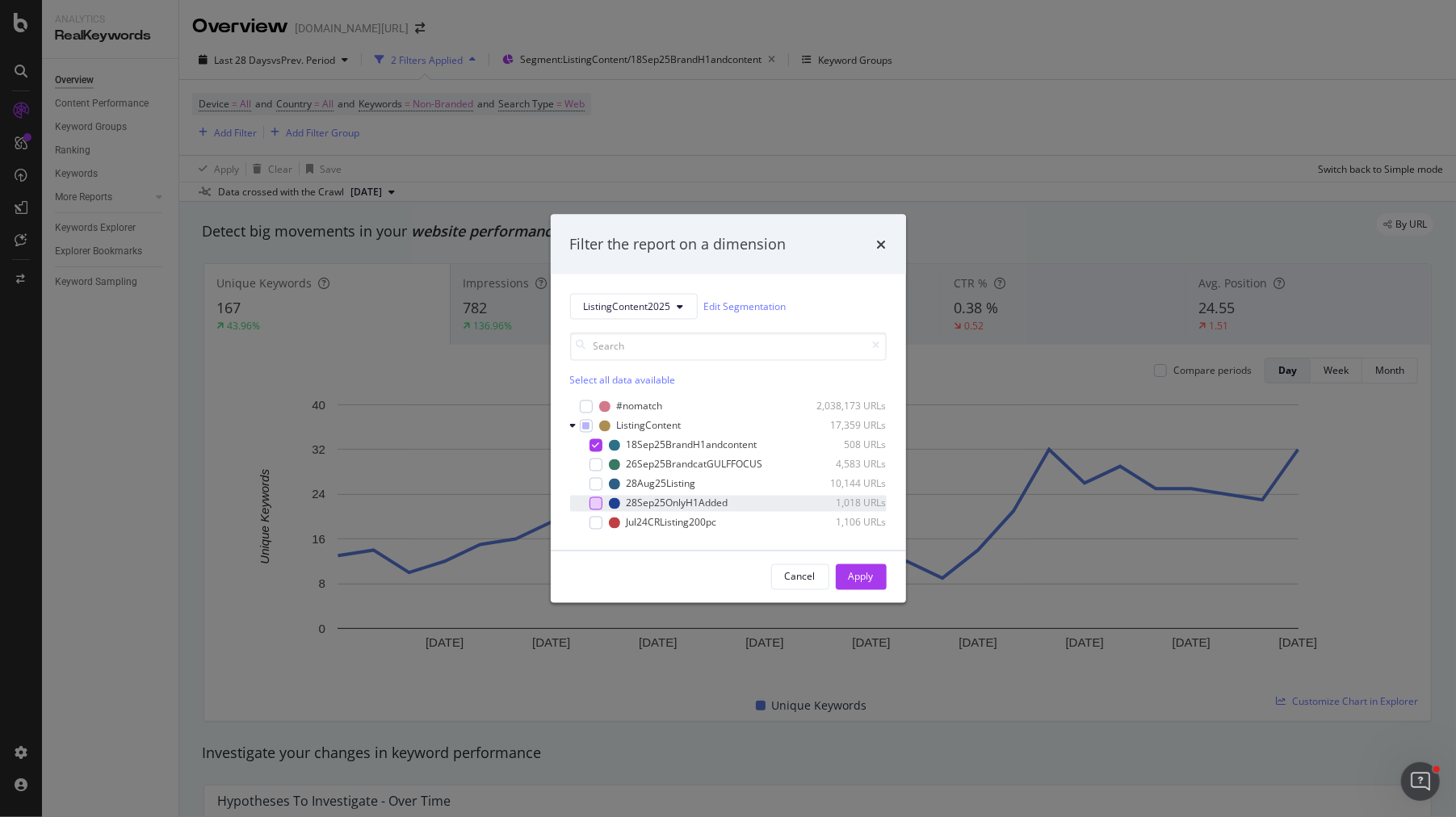
click at [597, 505] on div "modal" at bounding box center [596, 503] width 13 height 13
click at [597, 439] on div "modal" at bounding box center [596, 445] width 13 height 13
click at [862, 577] on div "Apply" at bounding box center [861, 577] width 25 height 14
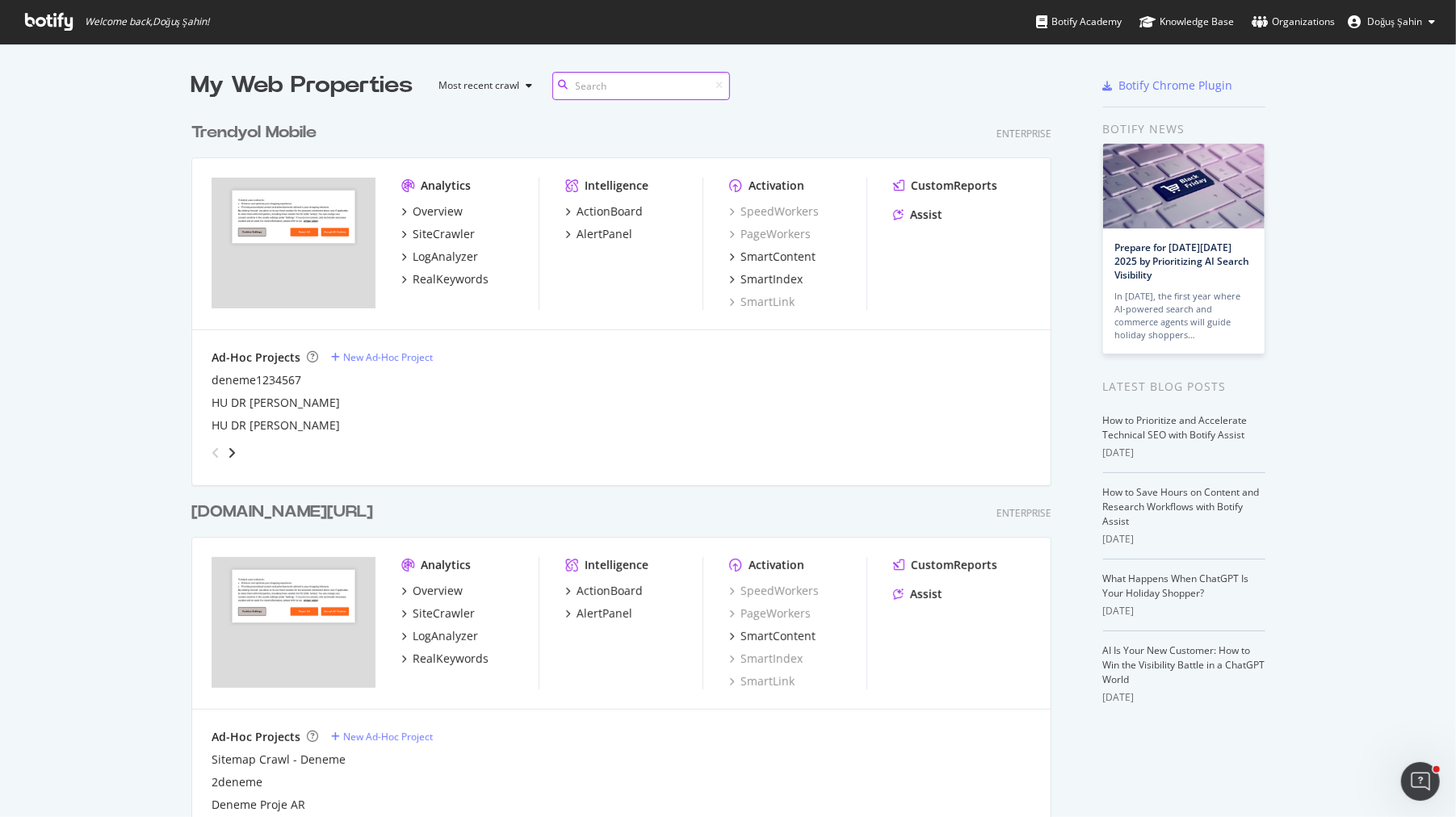
scroll to position [184, 0]
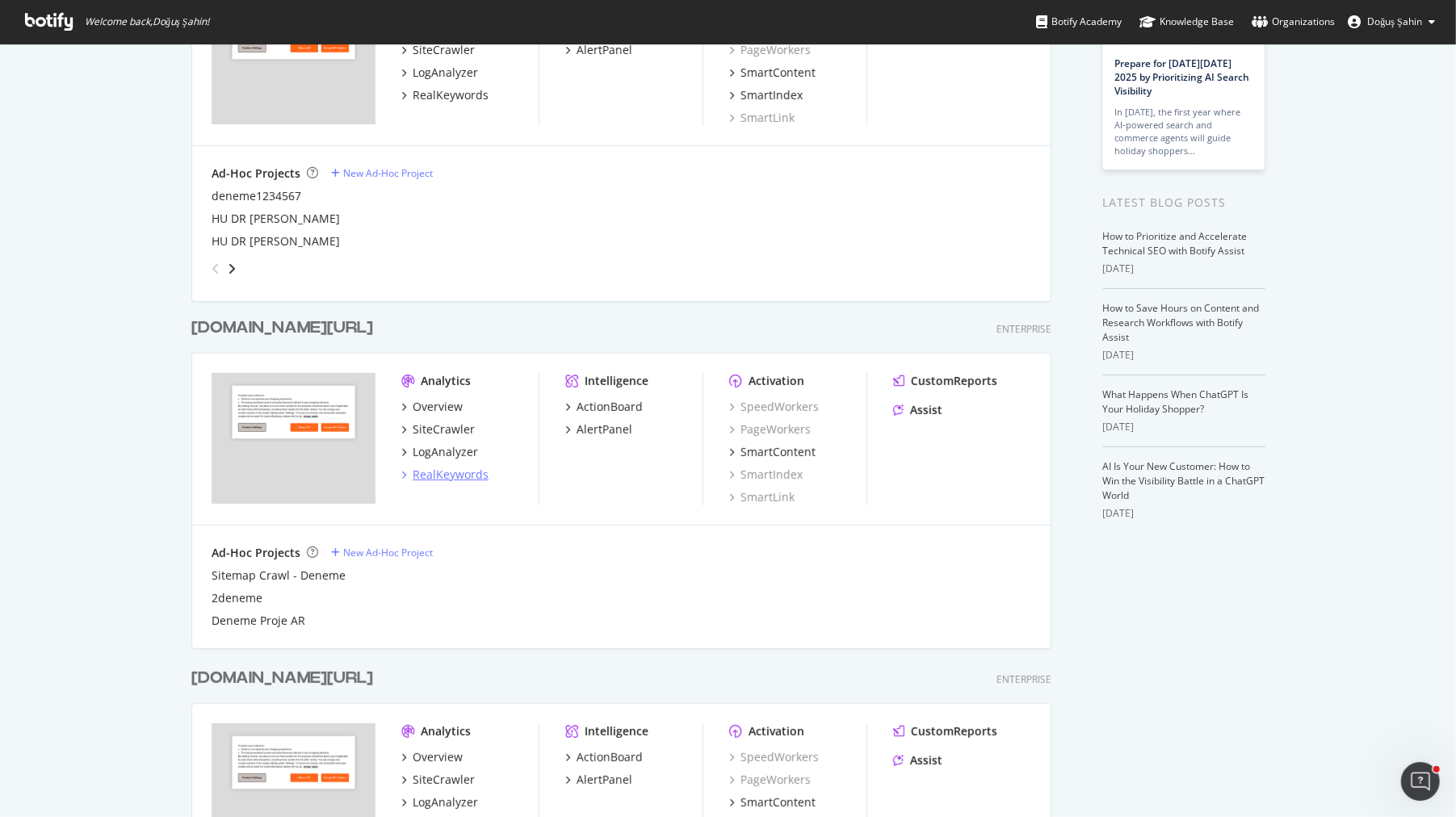
click at [466, 474] on div "RealKeywords" at bounding box center [451, 474] width 76 height 16
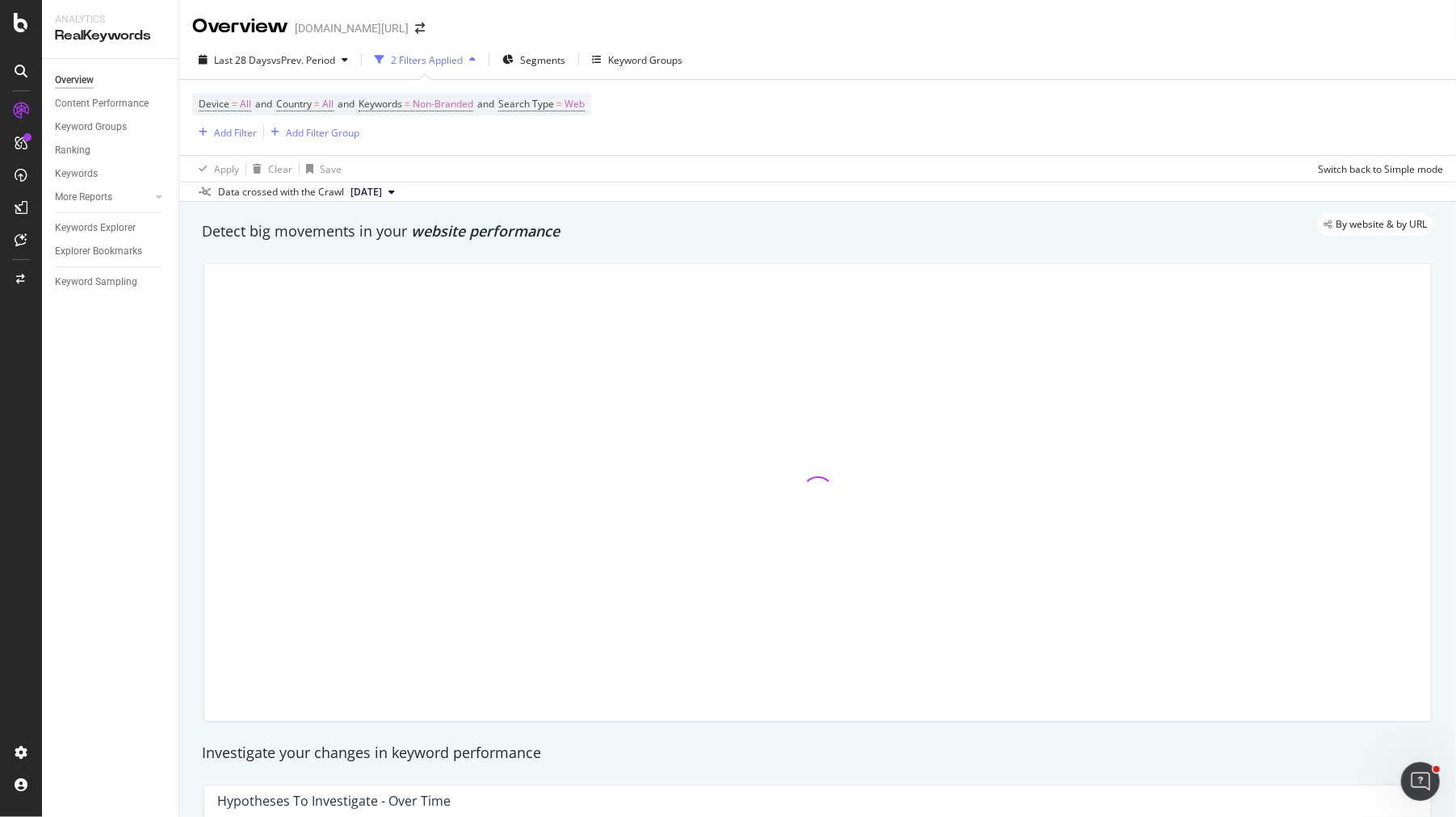
click at [656, 72] on div "Last 28 Days vs Prev. Period 2 Filters Applied Segments Keyword Groups" at bounding box center [817, 62] width 1277 height 32
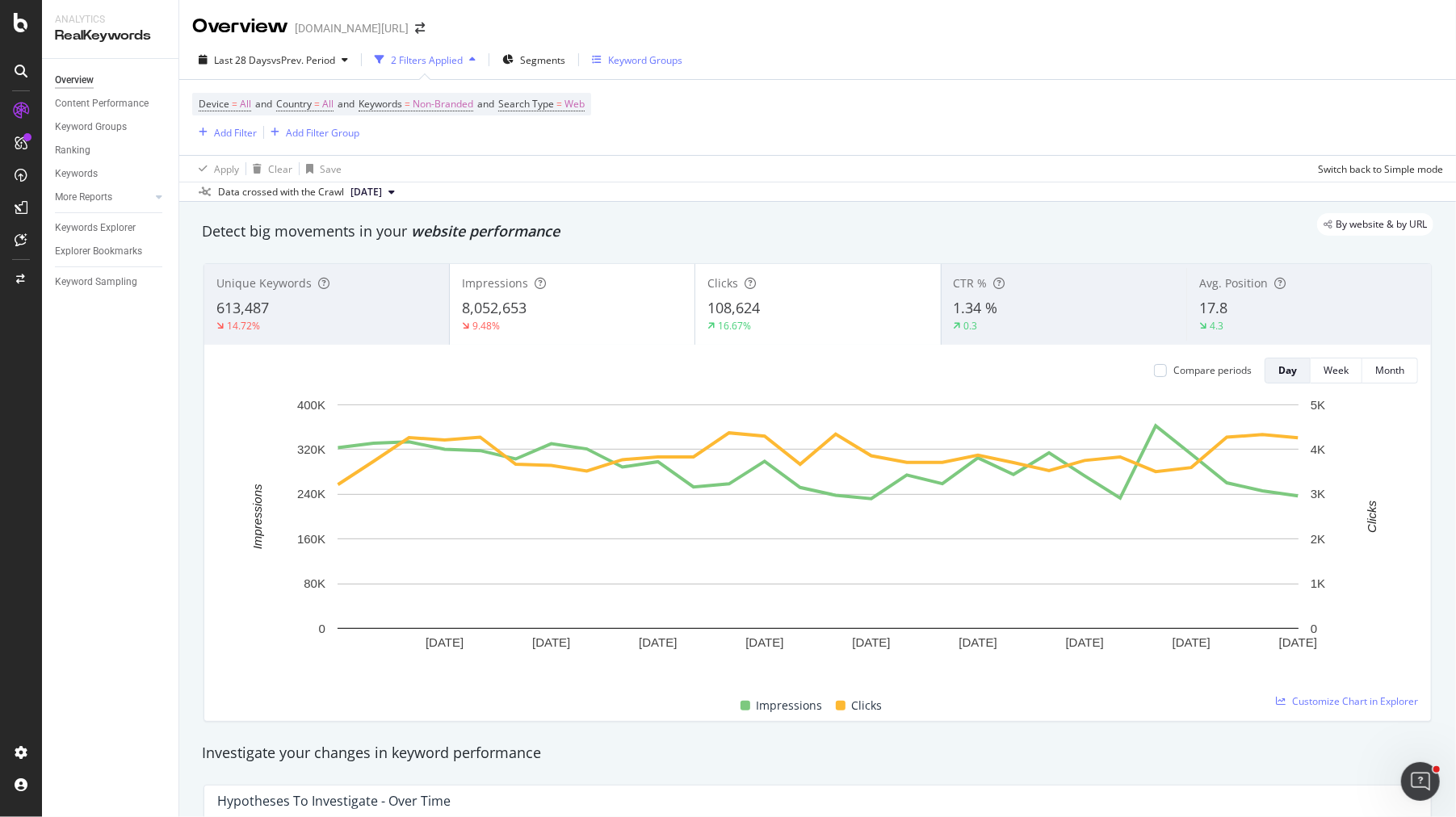
click at [648, 68] on div "Keyword Groups" at bounding box center [637, 59] width 90 height 24
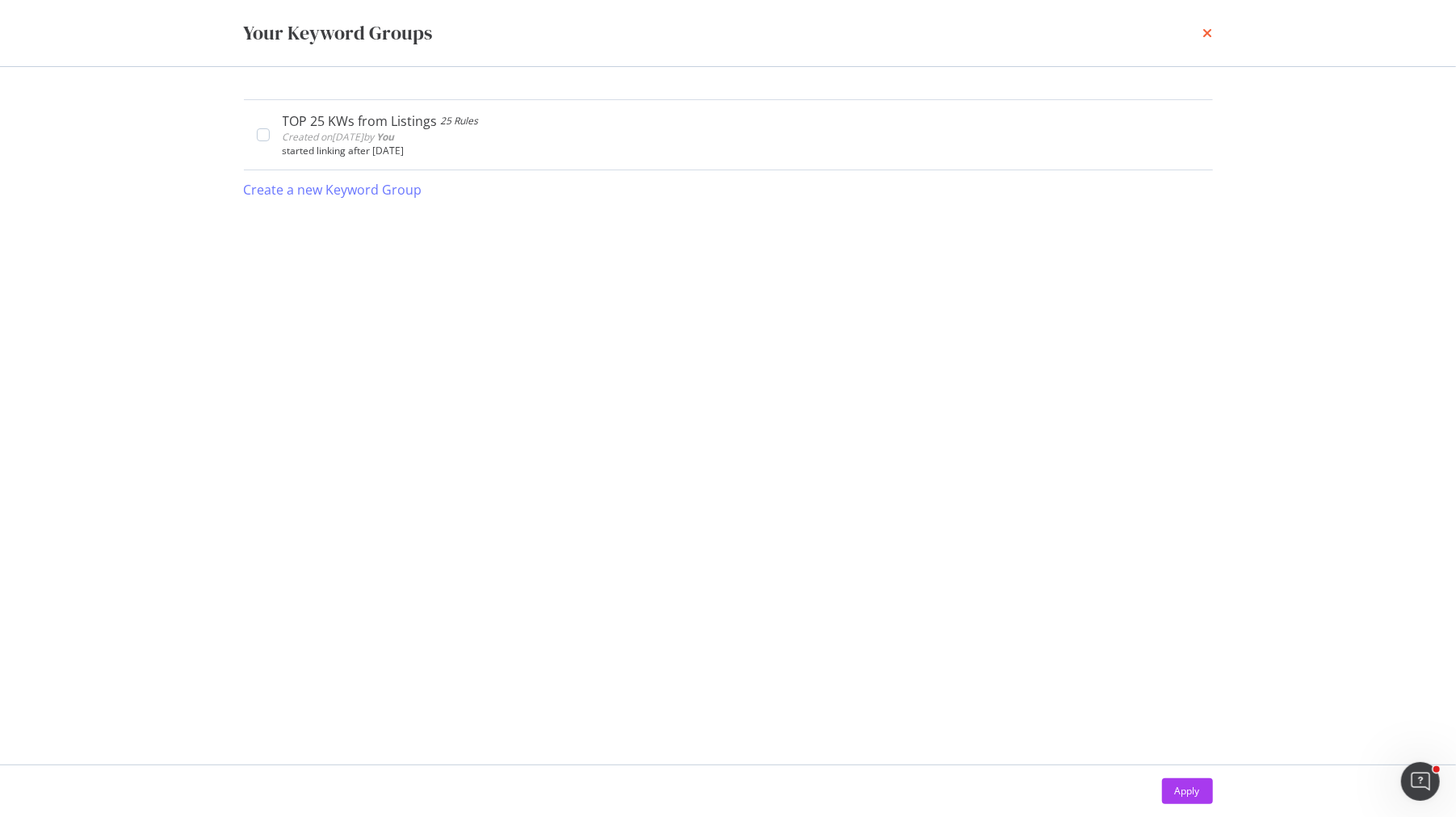
click at [1207, 31] on icon "times" at bounding box center [1208, 33] width 9 height 13
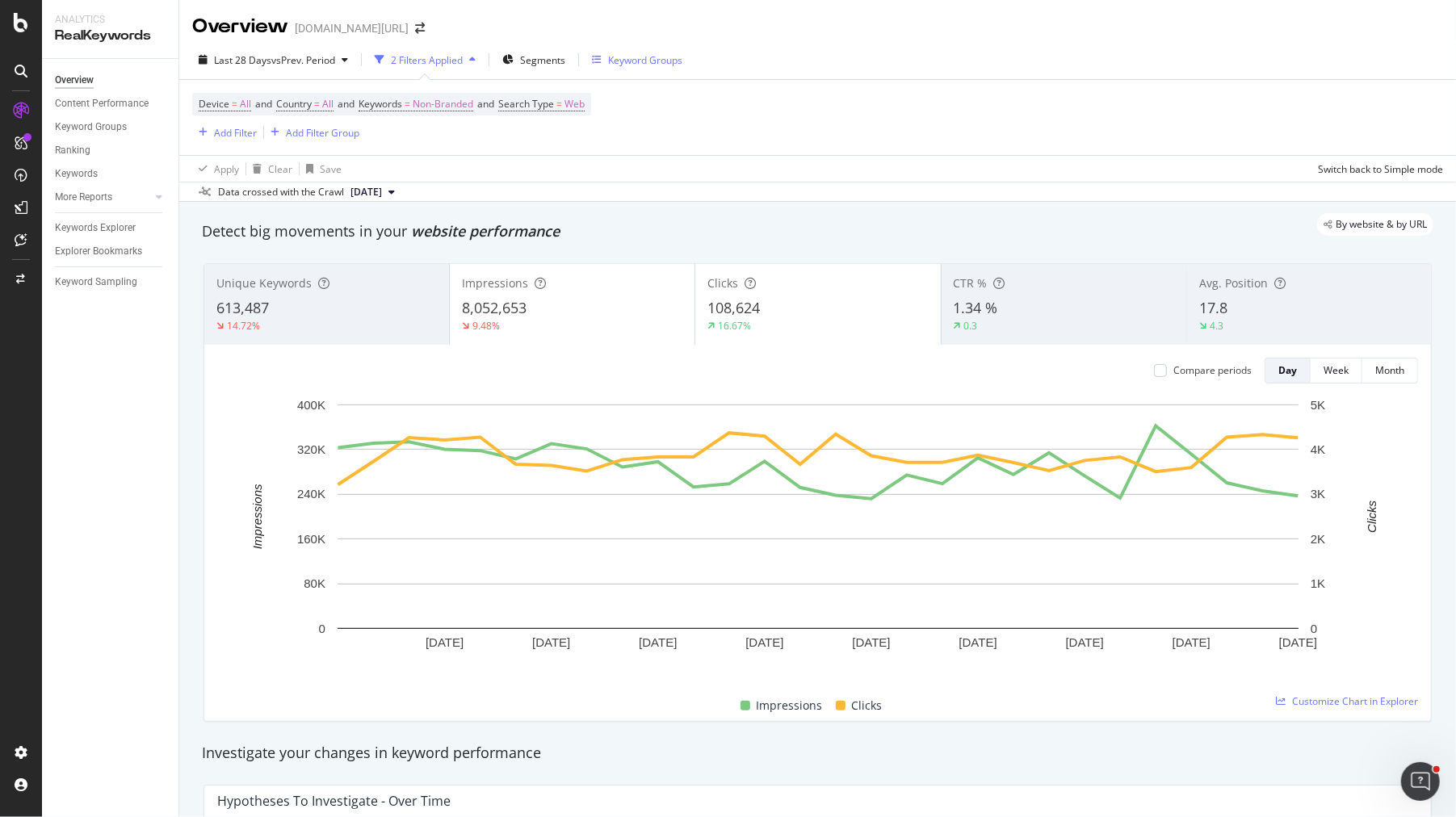
click at [658, 52] on div "Keyword Groups" at bounding box center [637, 59] width 90 height 24
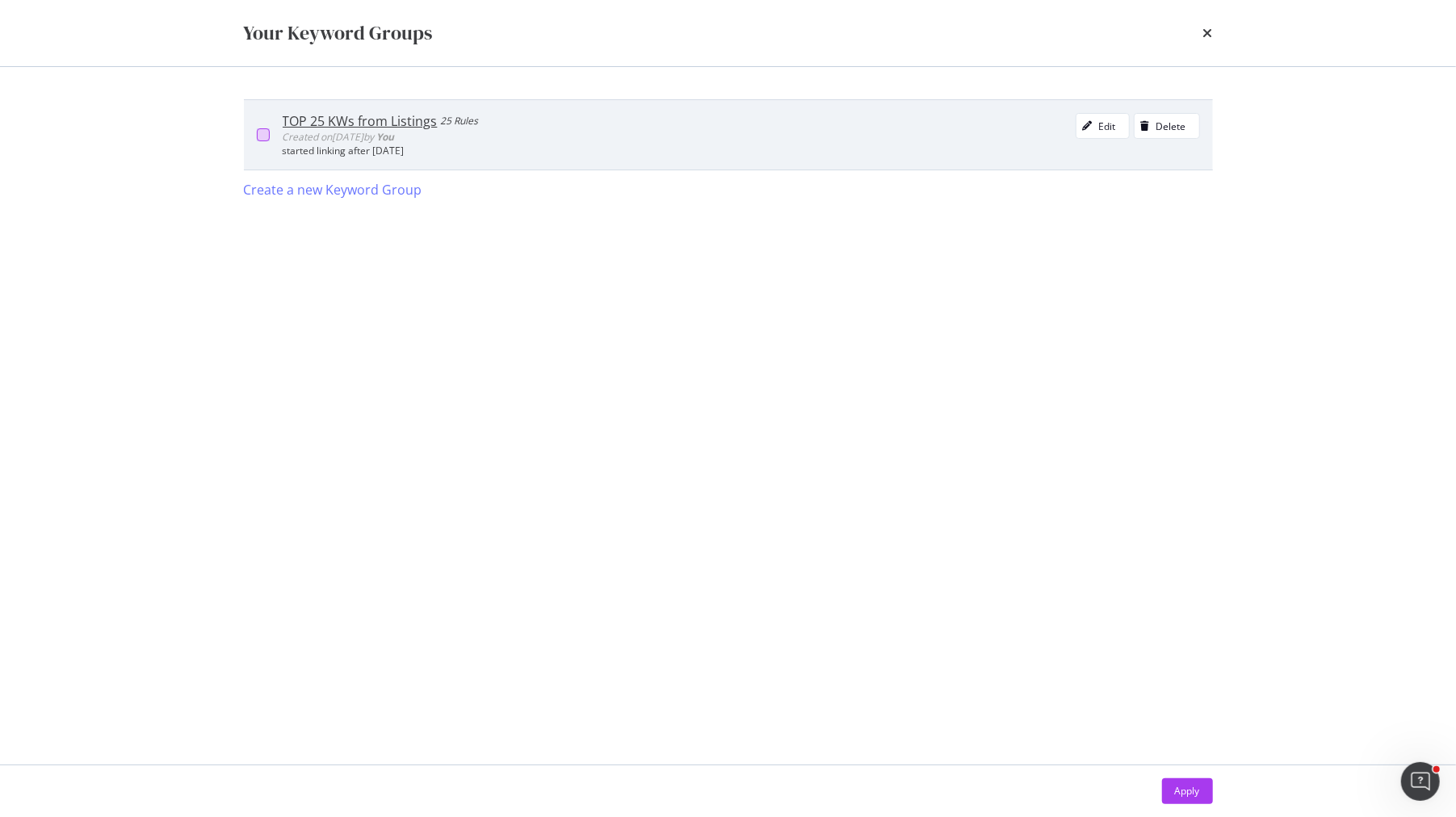
click at [266, 136] on div "modal" at bounding box center [264, 135] width 13 height 13
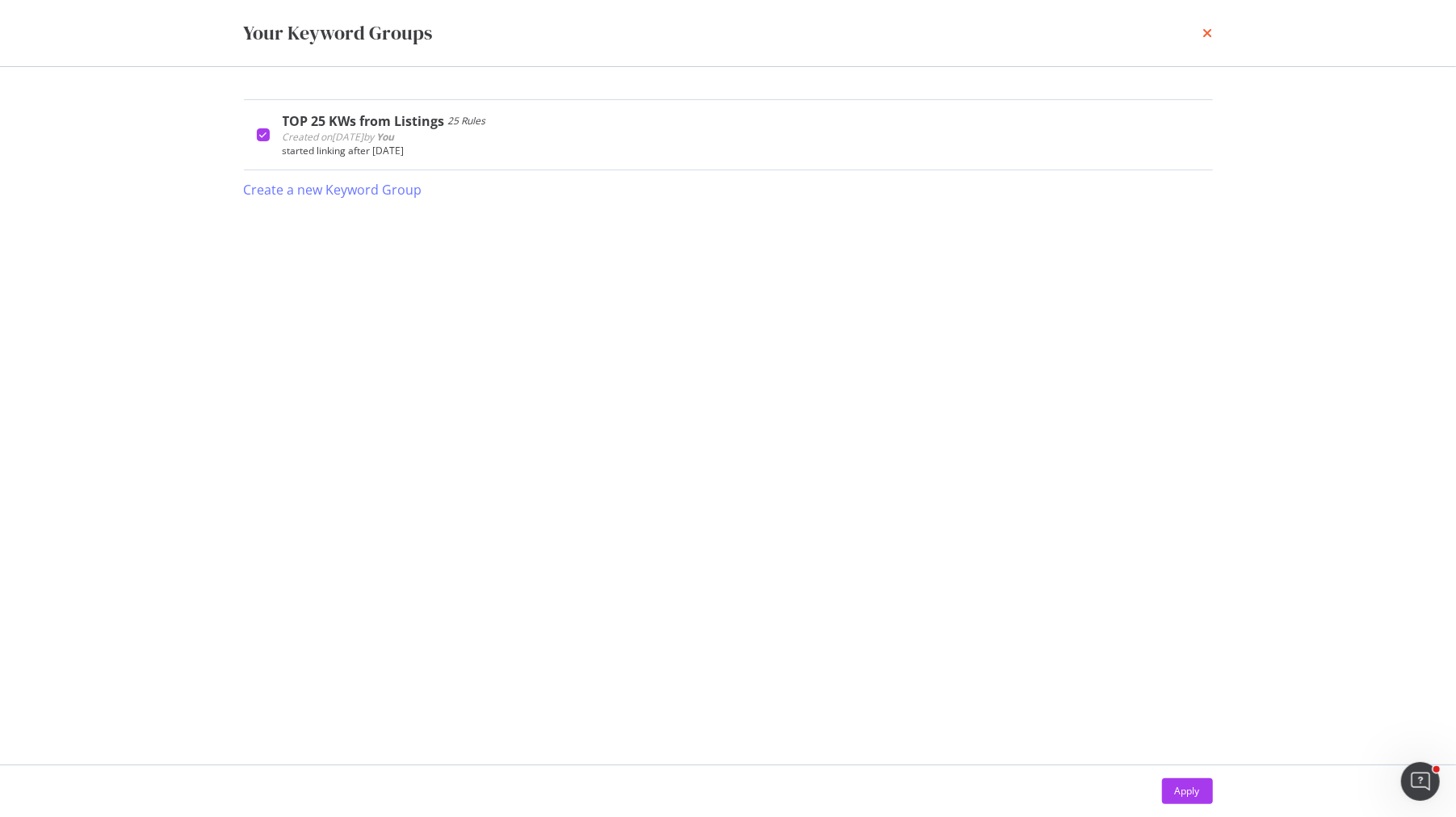
click at [1208, 32] on icon "times" at bounding box center [1208, 33] width 9 height 13
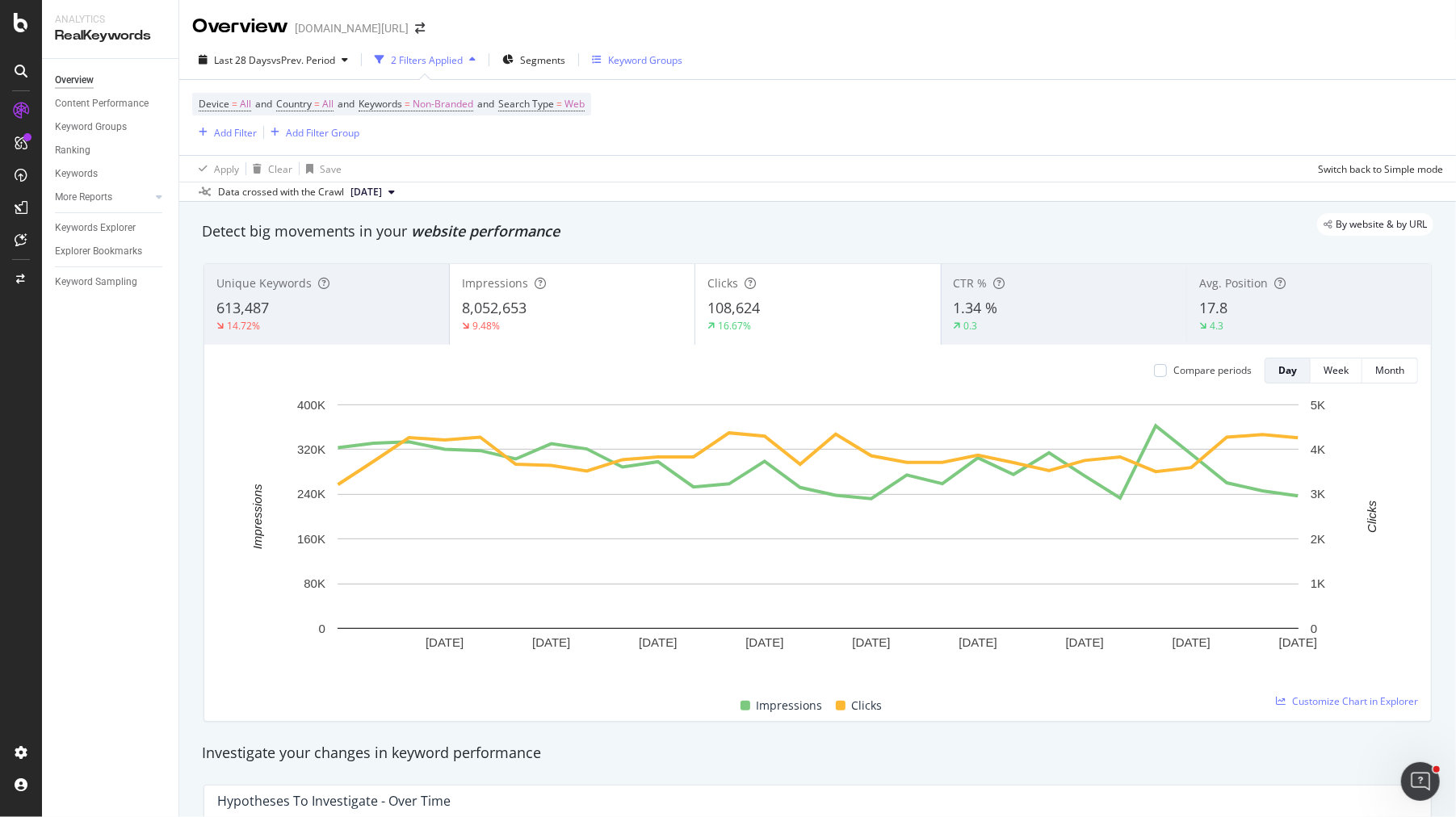
click at [624, 54] on div "Keyword Groups" at bounding box center [645, 59] width 74 height 14
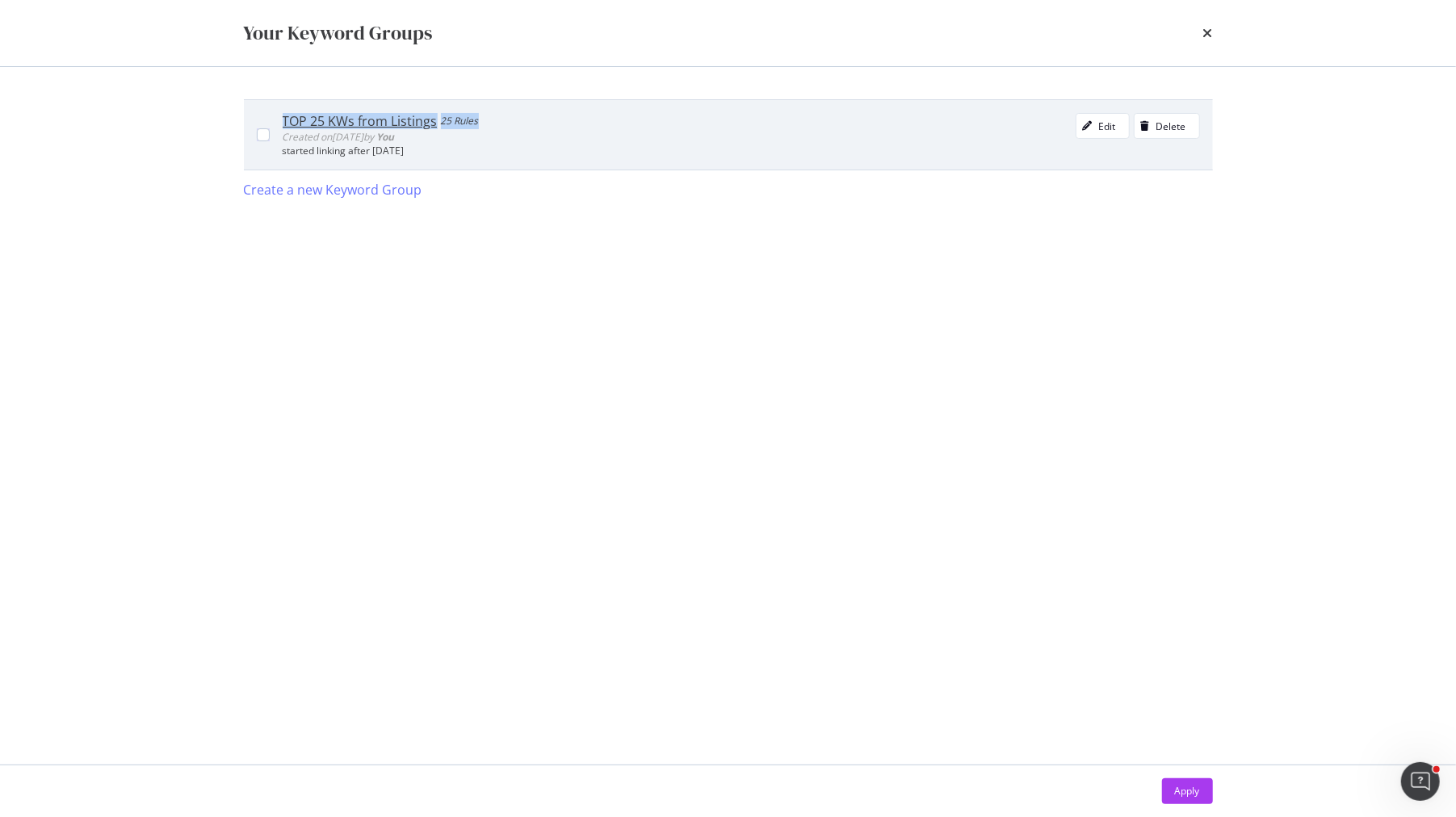
click at [269, 138] on div "TOP 25 KWs from Listings 25 Rules Created on 2025 Sep 26th by You Edit Delete s…" at bounding box center [729, 135] width 969 height 71
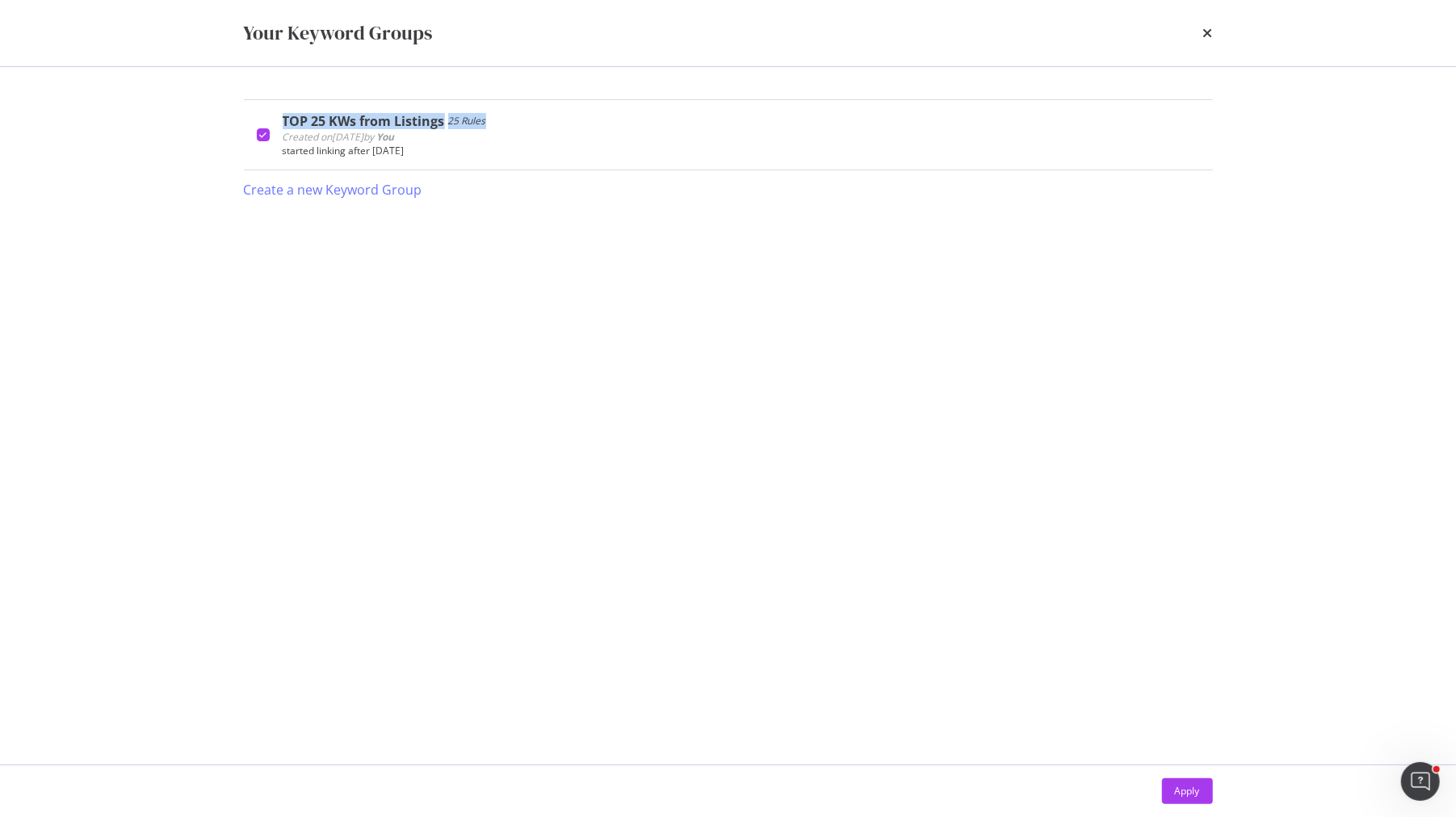
click at [1197, 792] on div "Apply" at bounding box center [1188, 791] width 25 height 14
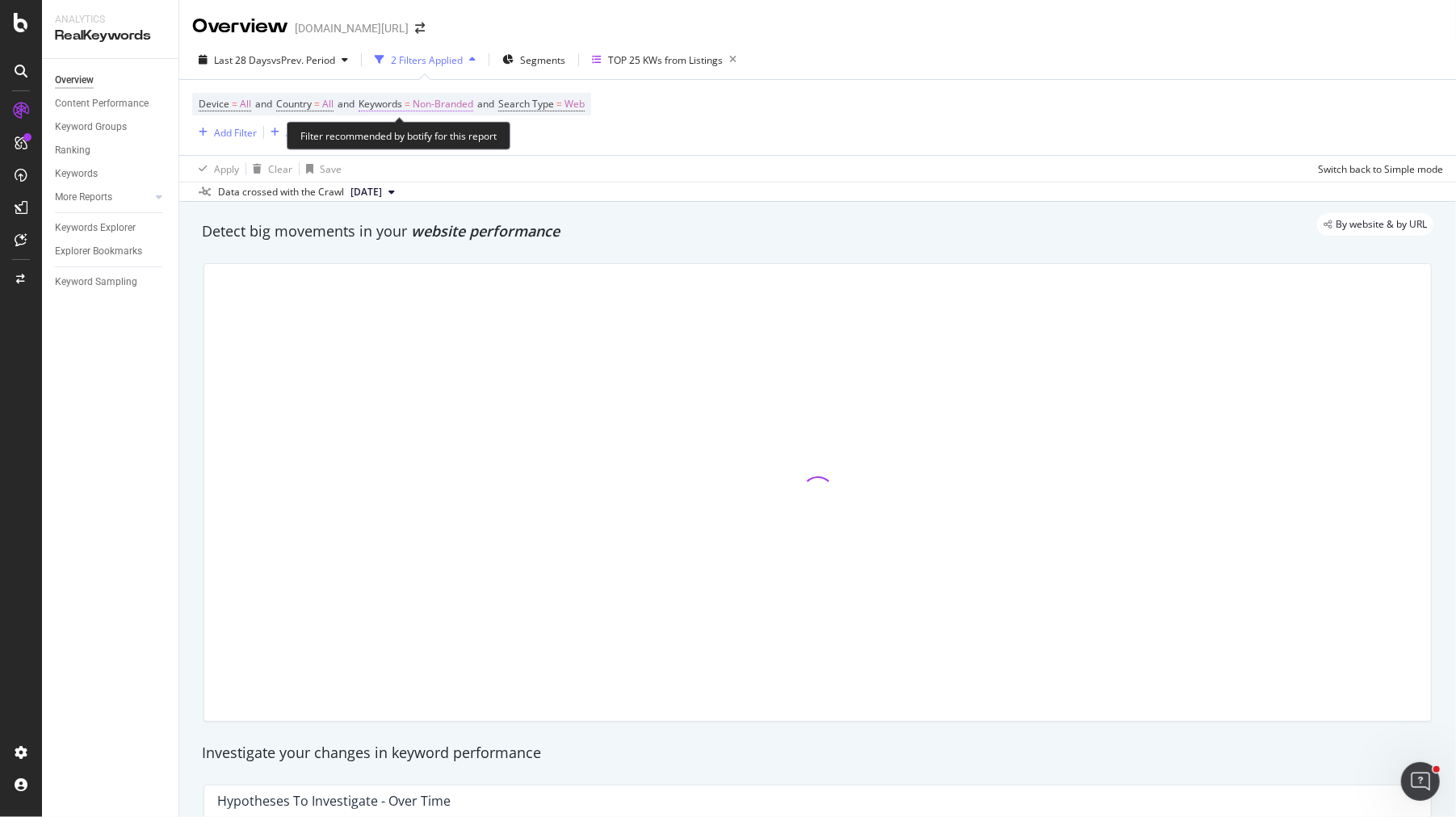
click at [454, 104] on span "Non-Branded" at bounding box center [443, 104] width 60 height 22
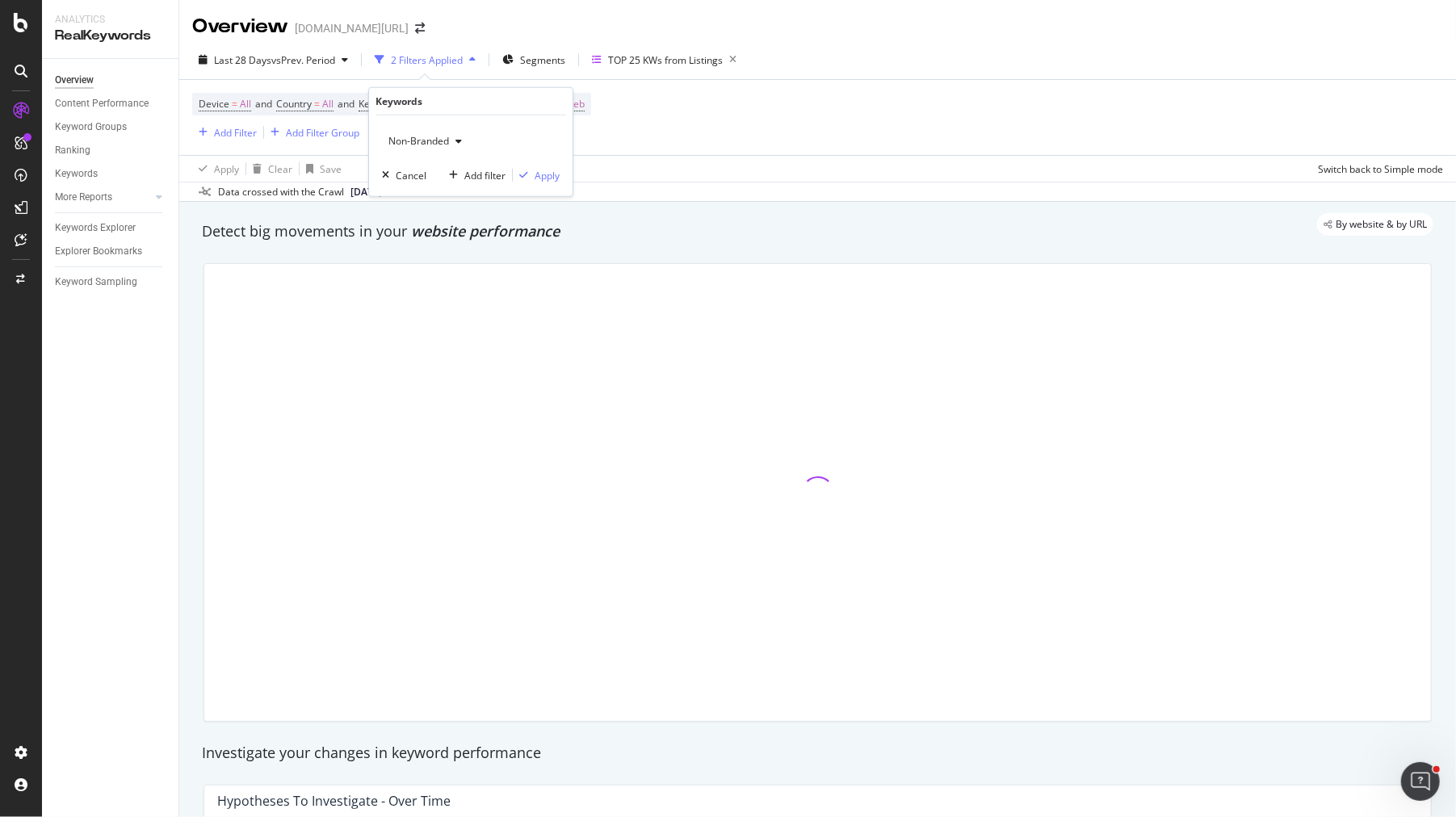
click at [436, 140] on span "Non-Branded" at bounding box center [415, 140] width 67 height 14
click at [475, 238] on span "Non-Branded & Anonymized queries" at bounding box center [477, 243] width 164 height 15
click at [656, 174] on div "Apply Clear Save Switch back to Simple mode" at bounding box center [817, 168] width 1277 height 27
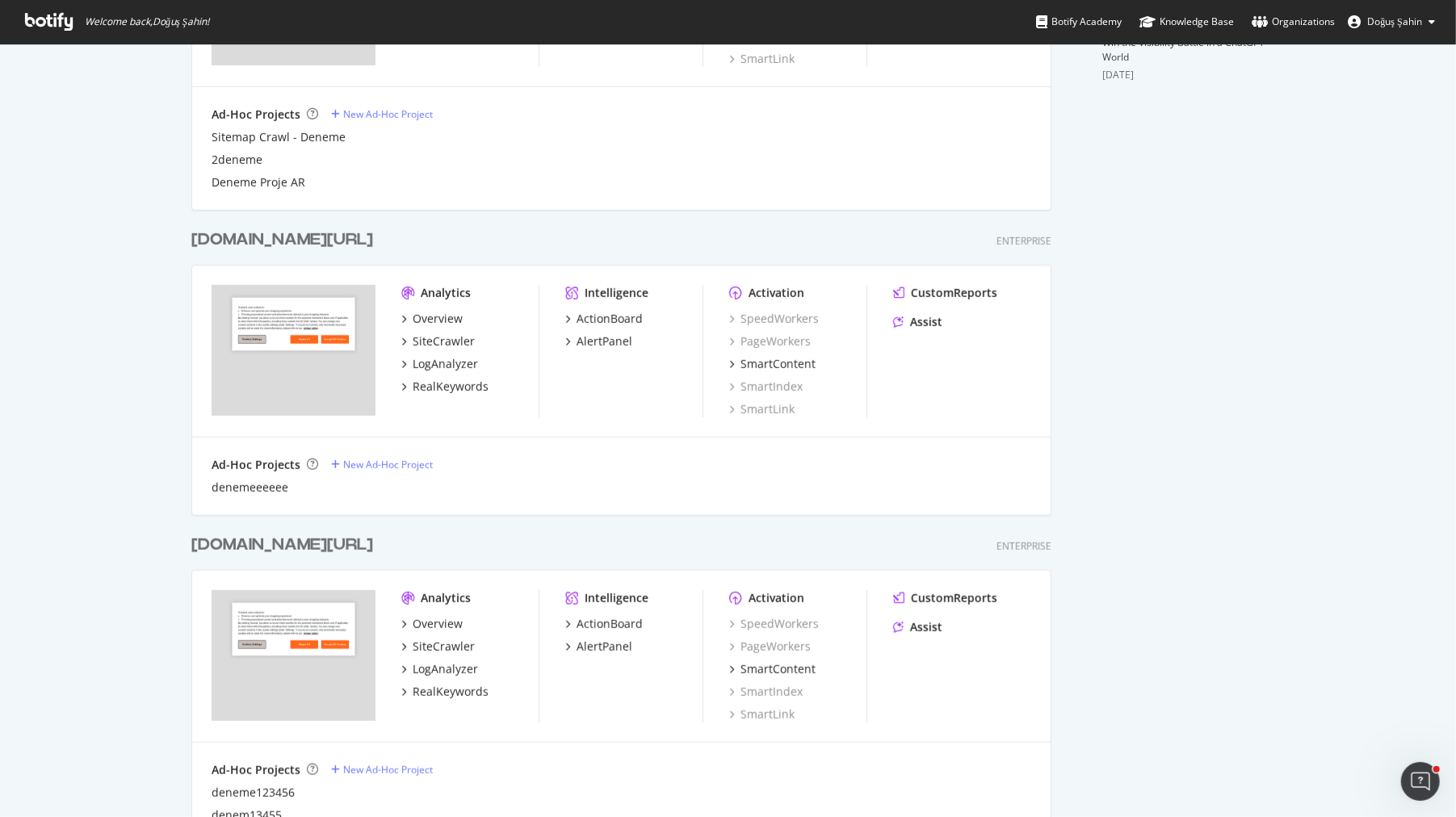
scroll to position [624, 0]
click at [437, 646] on div "SiteCrawler" at bounding box center [444, 645] width 62 height 16
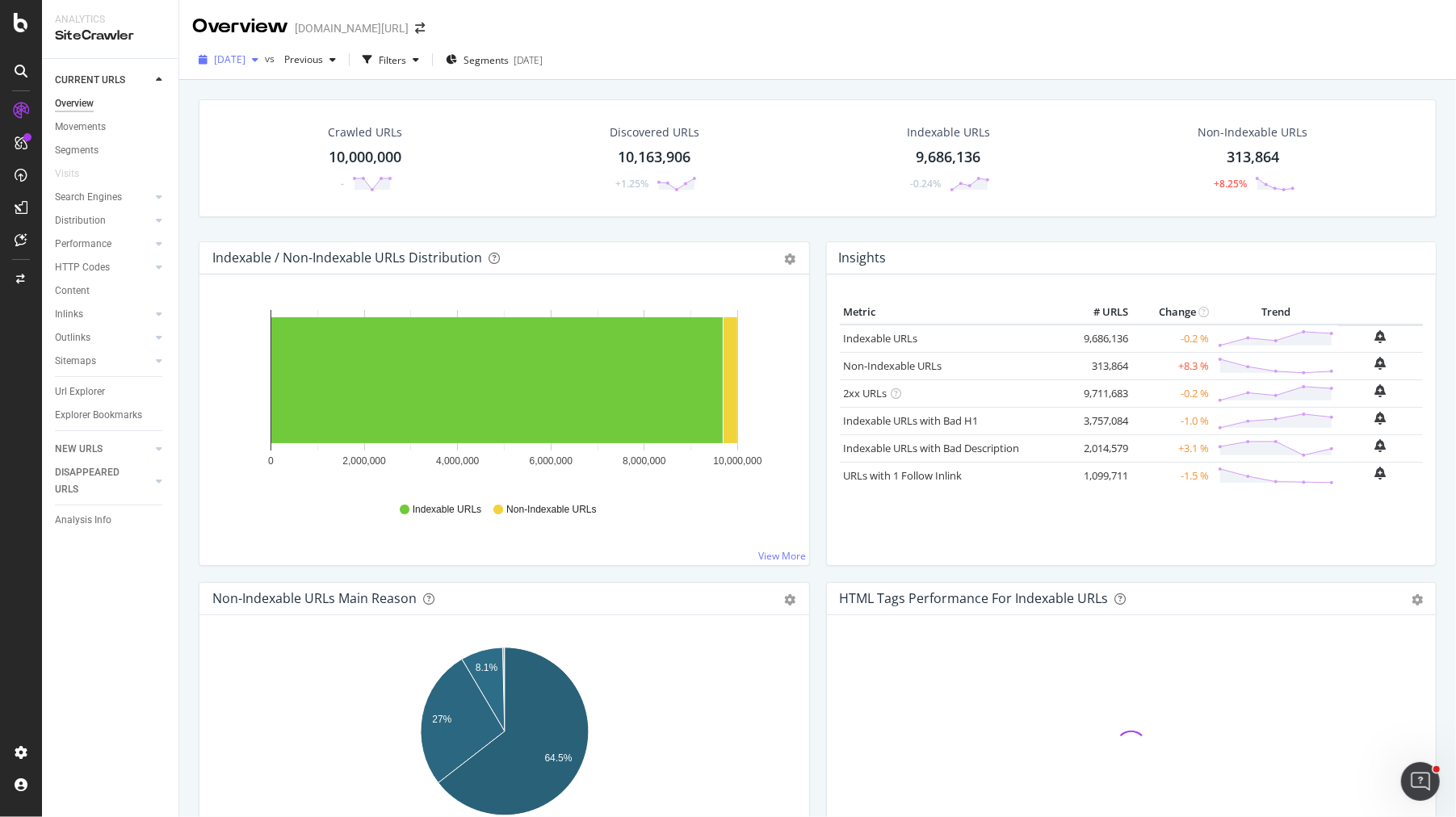
click at [245, 55] on span "[DATE]" at bounding box center [230, 59] width 32 height 14
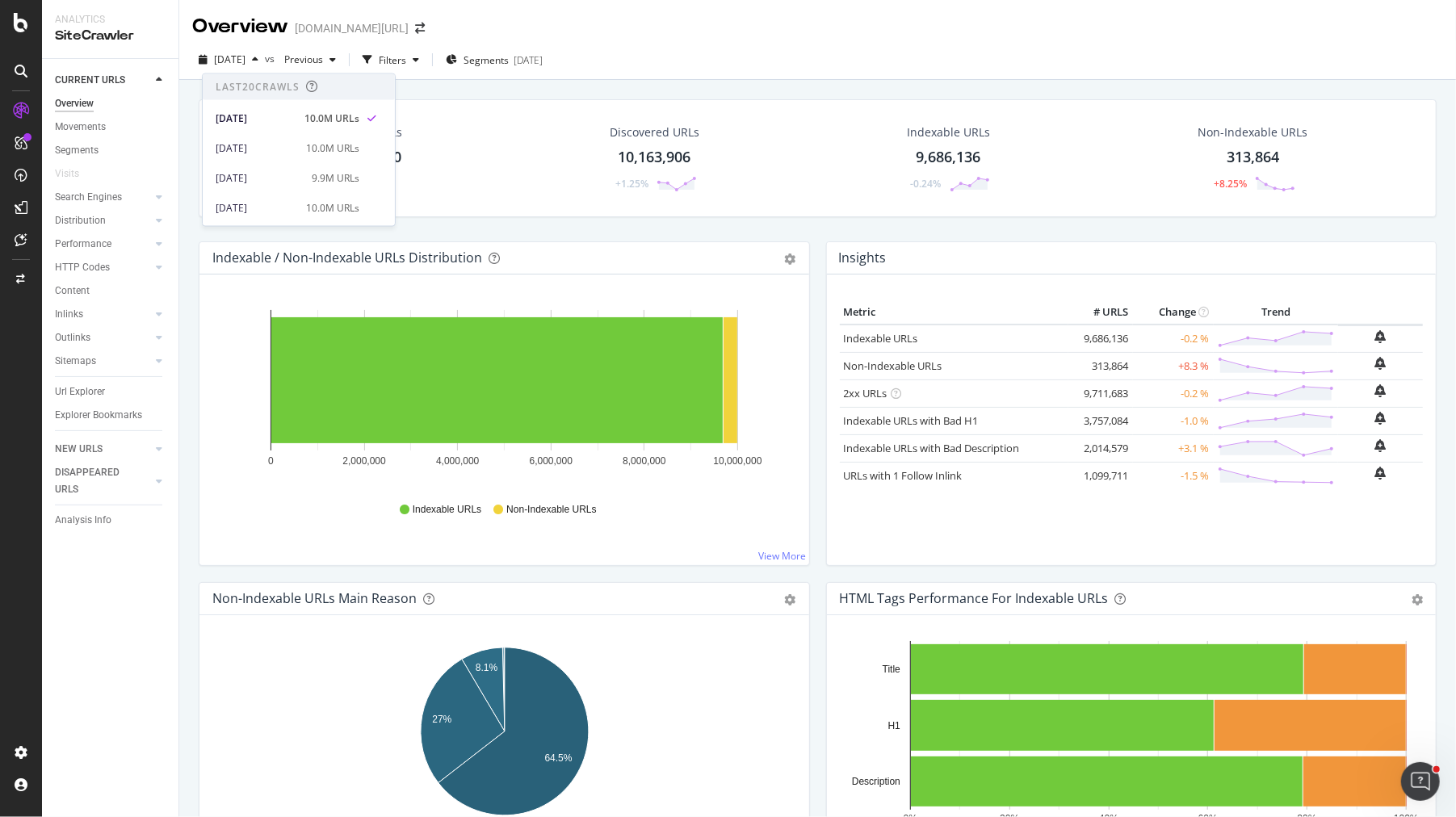
click at [200, 451] on div "Hold CMD (⌘) while clicking to filter the report. 0 2,000,000 4,000,000 6,000,0…" at bounding box center [504, 420] width 610 height 291
click at [20, 745] on icon at bounding box center [20, 752] width 16 height 16
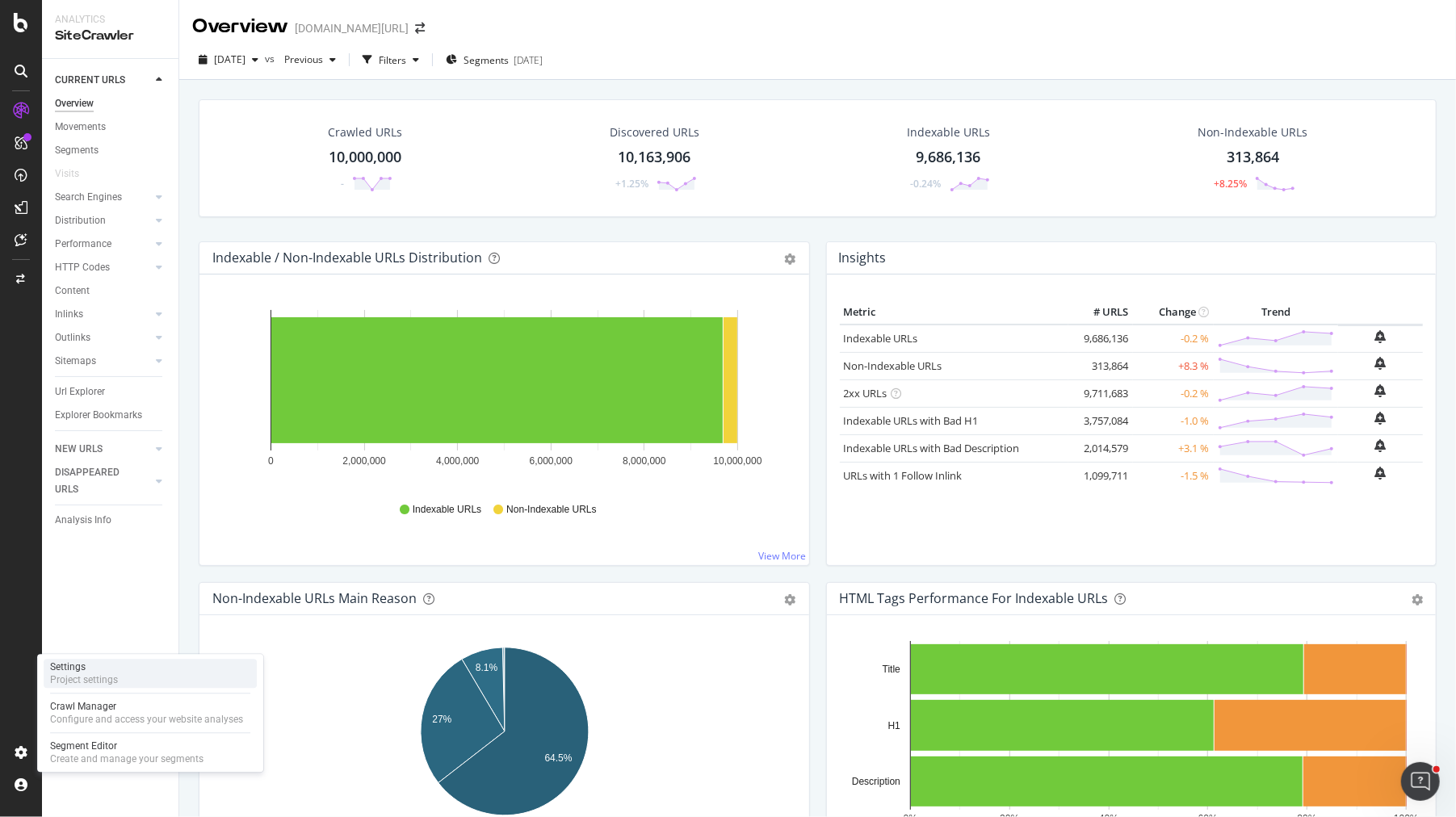
click at [109, 683] on div "Project settings" at bounding box center [84, 681] width 68 height 13
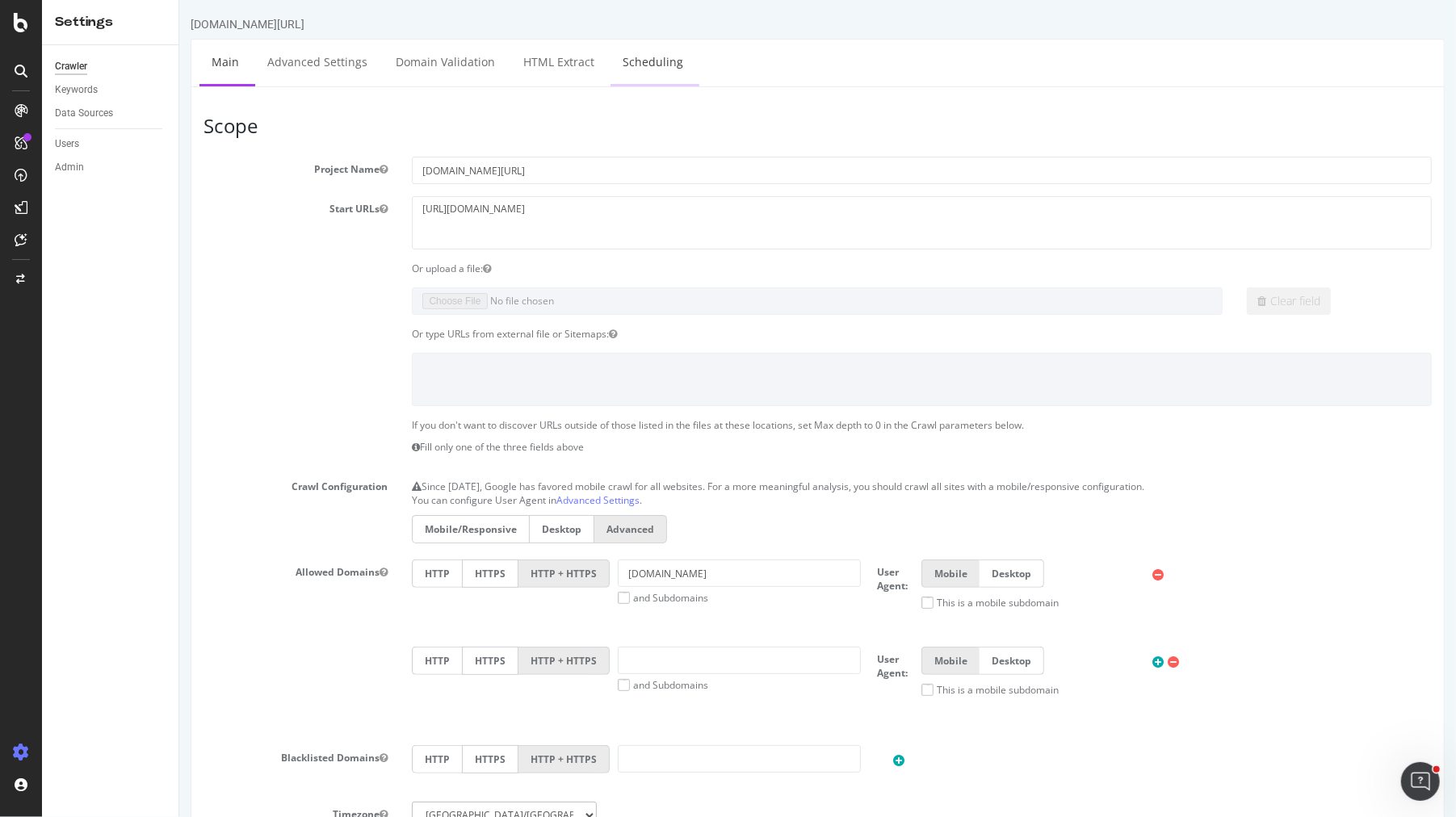
click at [641, 71] on link "Scheduling" at bounding box center [652, 62] width 84 height 45
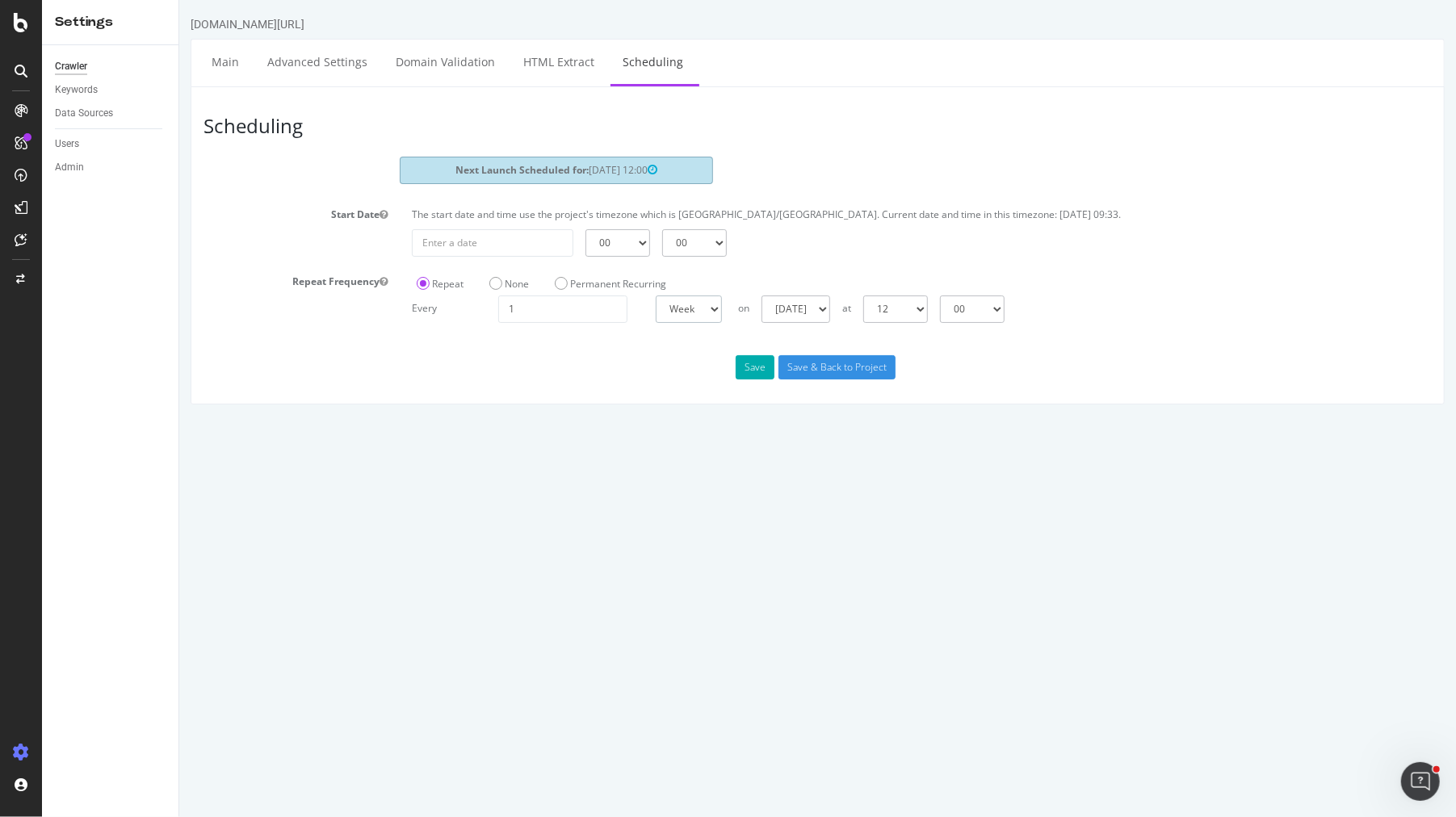
click at [687, 308] on select "Day Week Month" at bounding box center [688, 309] width 66 height 28
select select "4"
click at [656, 295] on select "Day Week Month" at bounding box center [688, 309] width 66 height 28
click at [578, 273] on div "Permanent Recurring" at bounding box center [610, 282] width 121 height 27
click at [800, 368] on input "Save & Back to Project" at bounding box center [837, 368] width 117 height 24
